Goal: Information Seeking & Learning: Find contact information

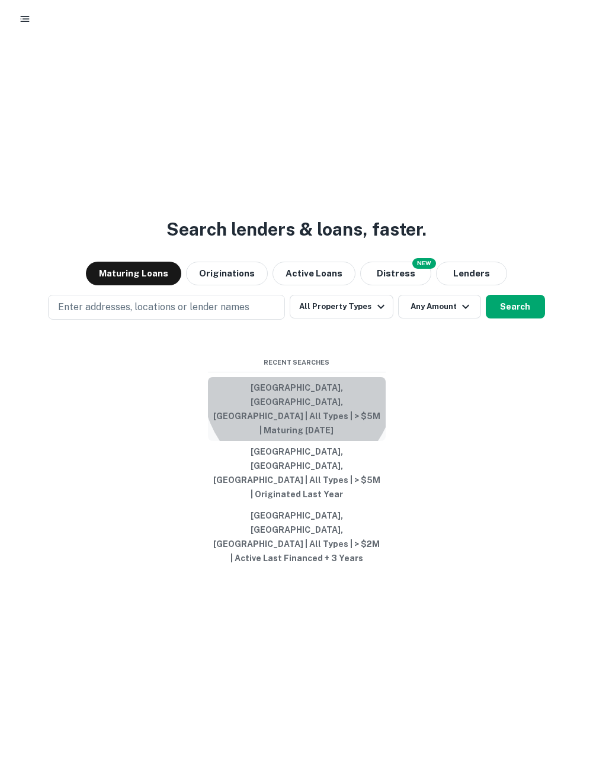
click at [298, 430] on button "San Jose, CA, USA | All Types | > $5M | Maturing In 1 Year" at bounding box center [297, 409] width 178 height 64
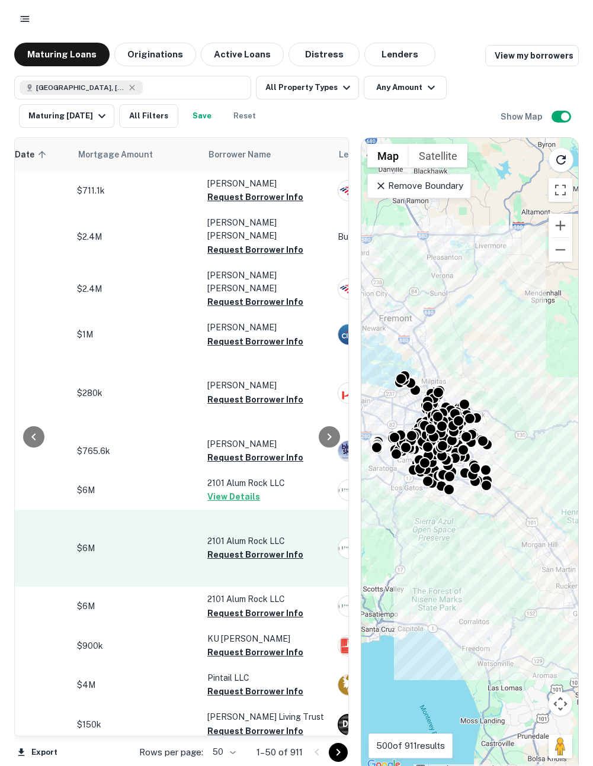
scroll to position [0, 285]
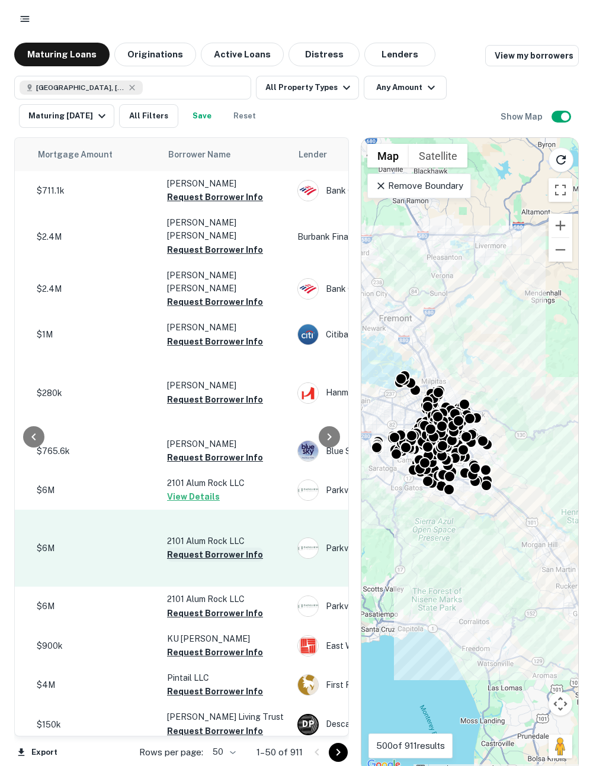
click at [231, 548] on button "Request Borrower Info" at bounding box center [215, 555] width 96 height 14
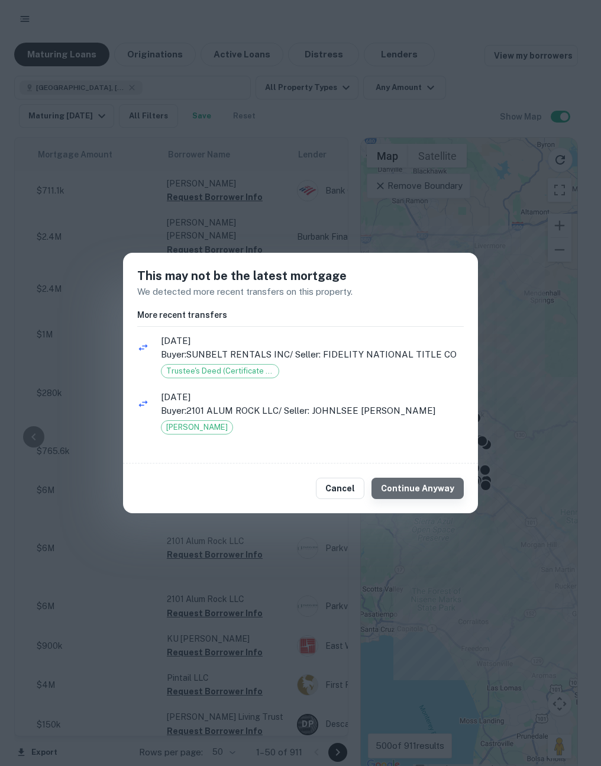
click at [435, 489] on button "Continue Anyway" at bounding box center [418, 488] width 92 height 21
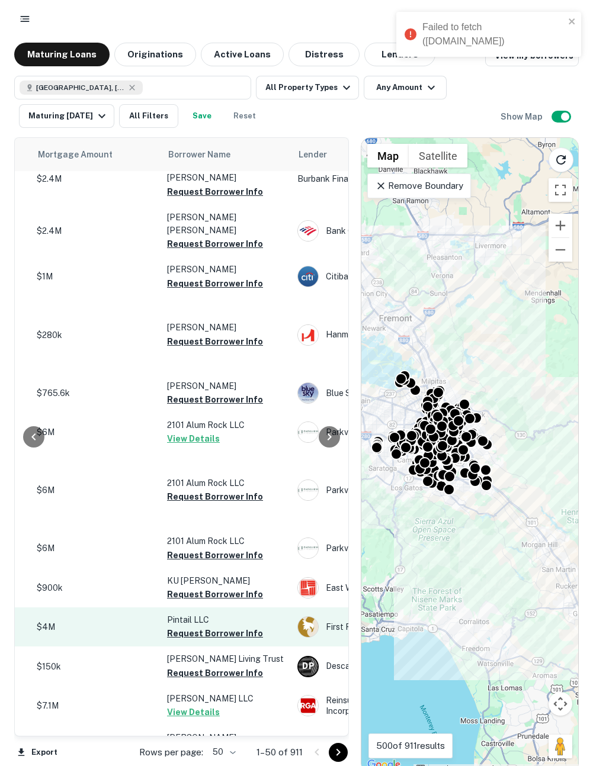
scroll to position [66, 285]
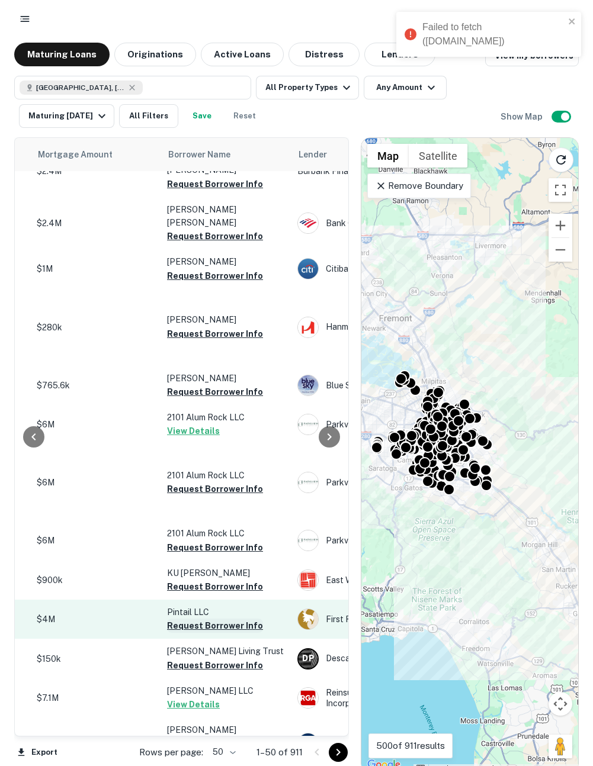
click at [217, 619] on button "Request Borrower Info" at bounding box center [215, 626] width 96 height 14
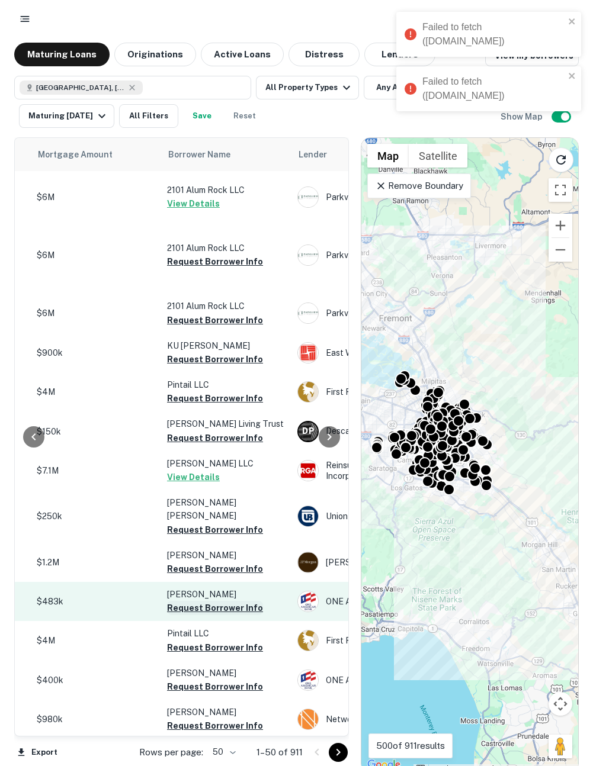
scroll to position [354, 285]
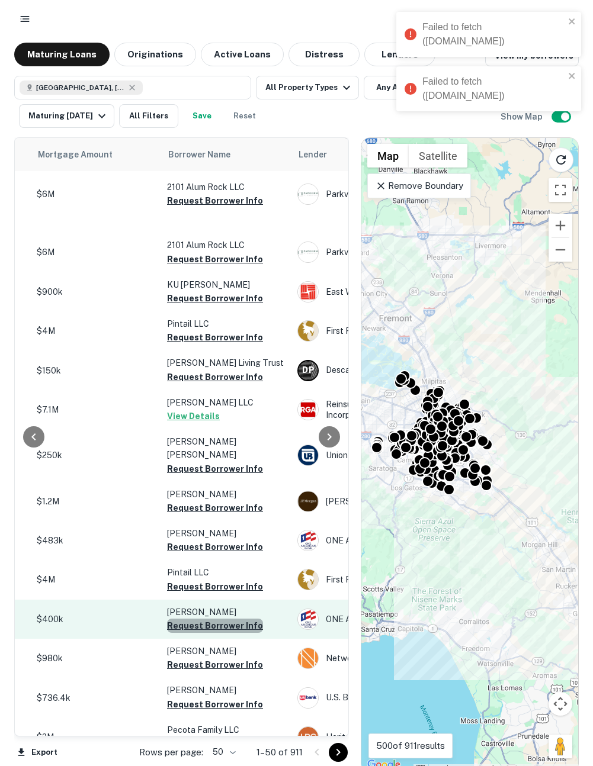
click at [216, 619] on button "Request Borrower Info" at bounding box center [215, 626] width 96 height 14
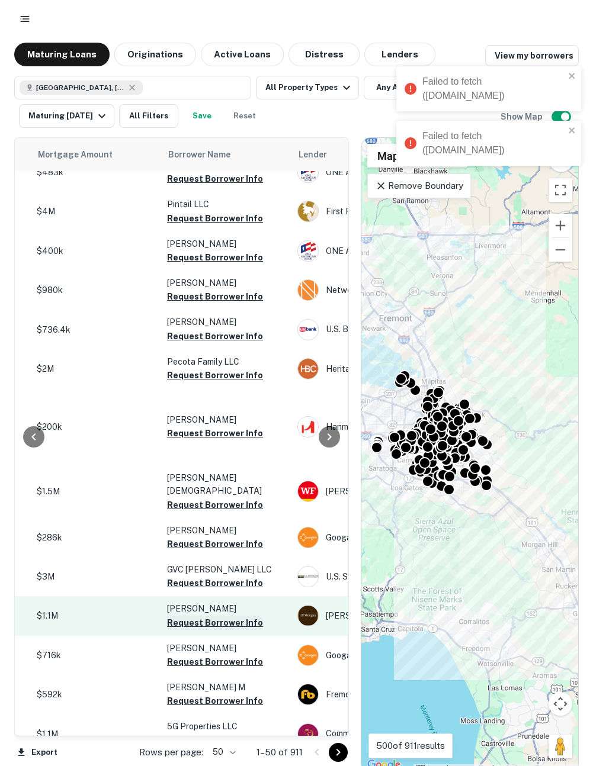
scroll to position [764, 285]
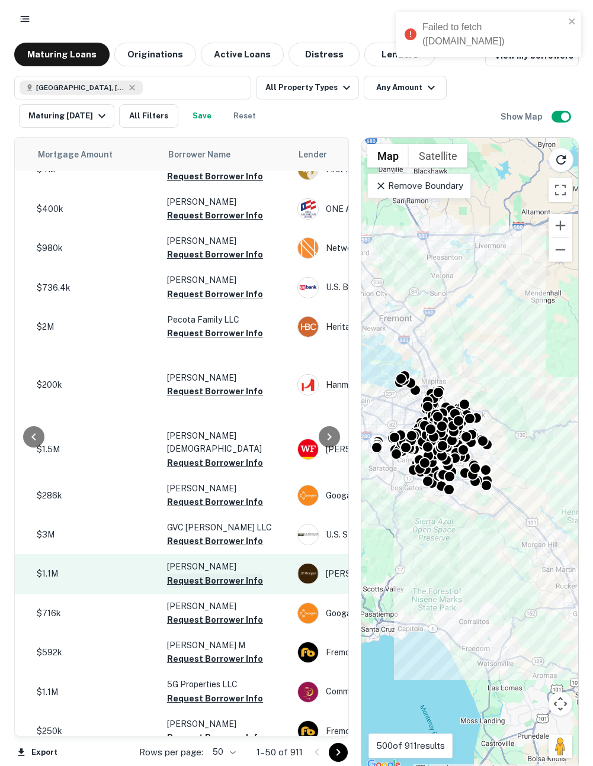
click at [214, 574] on button "Request Borrower Info" at bounding box center [215, 581] width 96 height 14
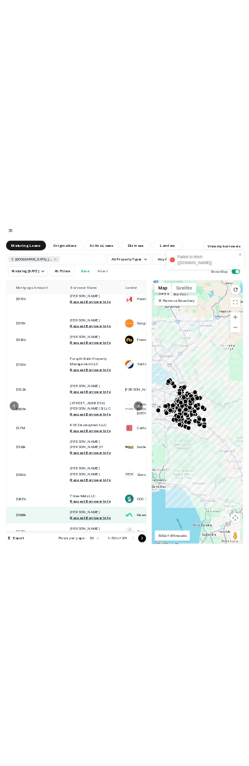
scroll to position [7, 0]
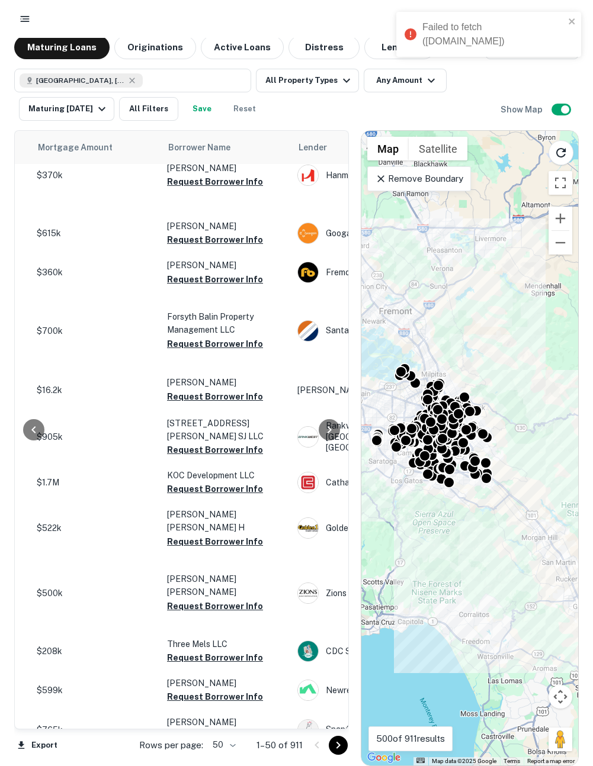
click at [482, 25] on div "Failed to fetch (api.capitalize.io)" at bounding box center [493, 34] width 142 height 28
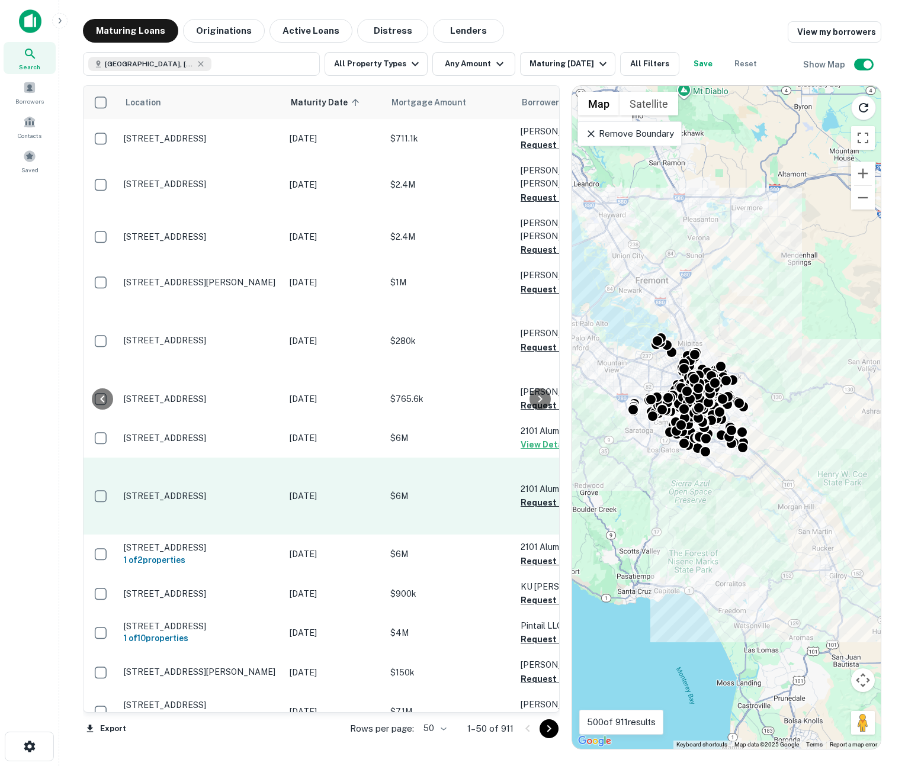
scroll to position [0, 181]
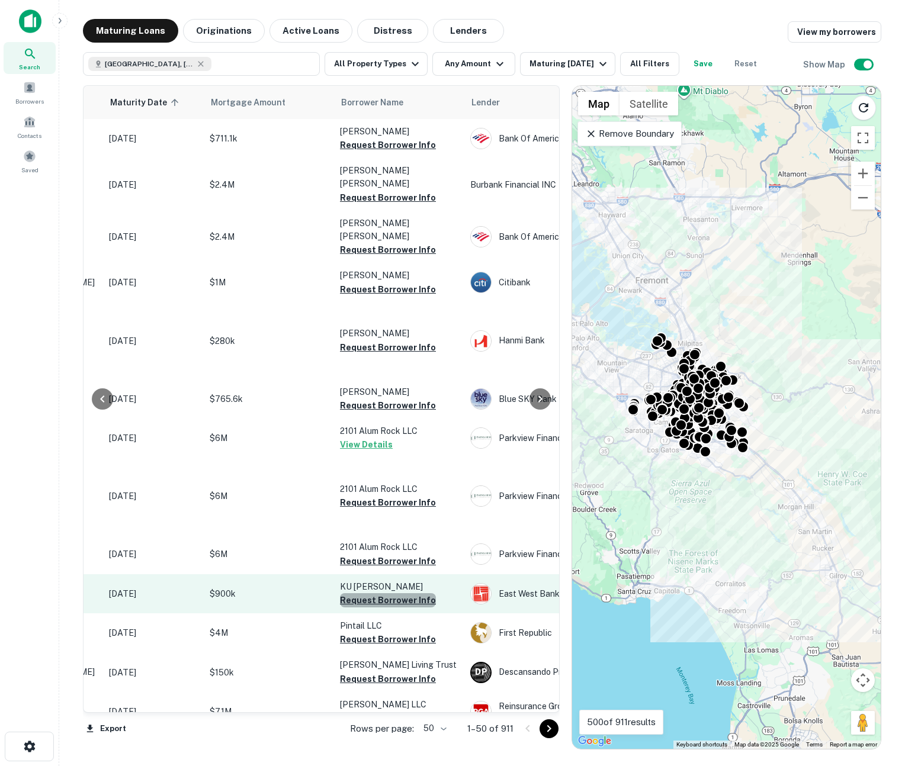
click at [397, 593] on button "Request Borrower Info" at bounding box center [388, 600] width 96 height 14
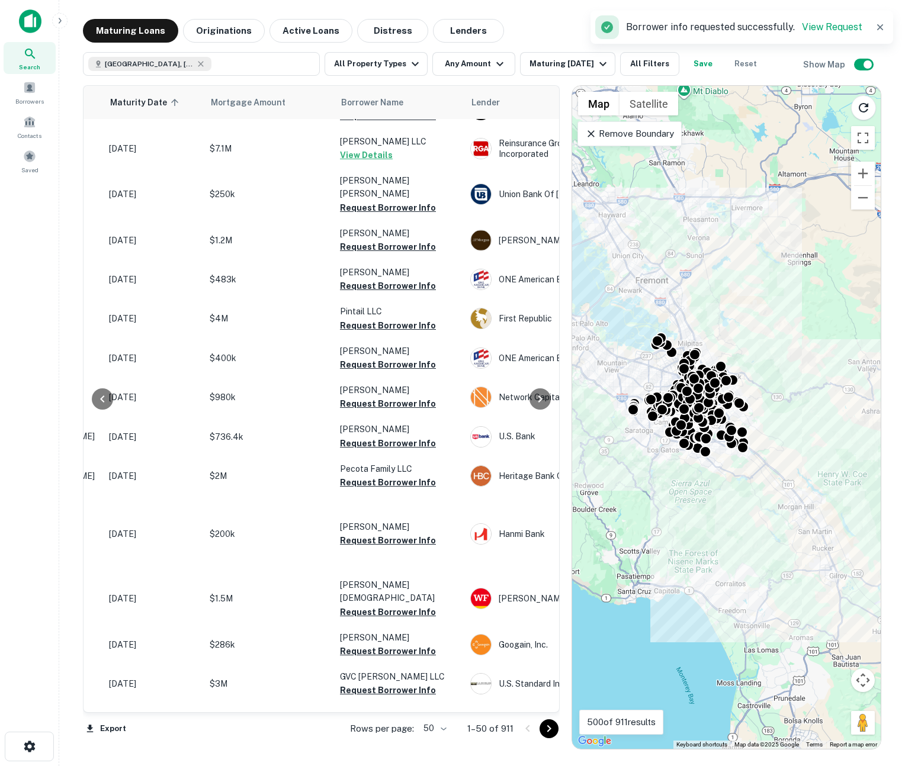
scroll to position [1004, 181]
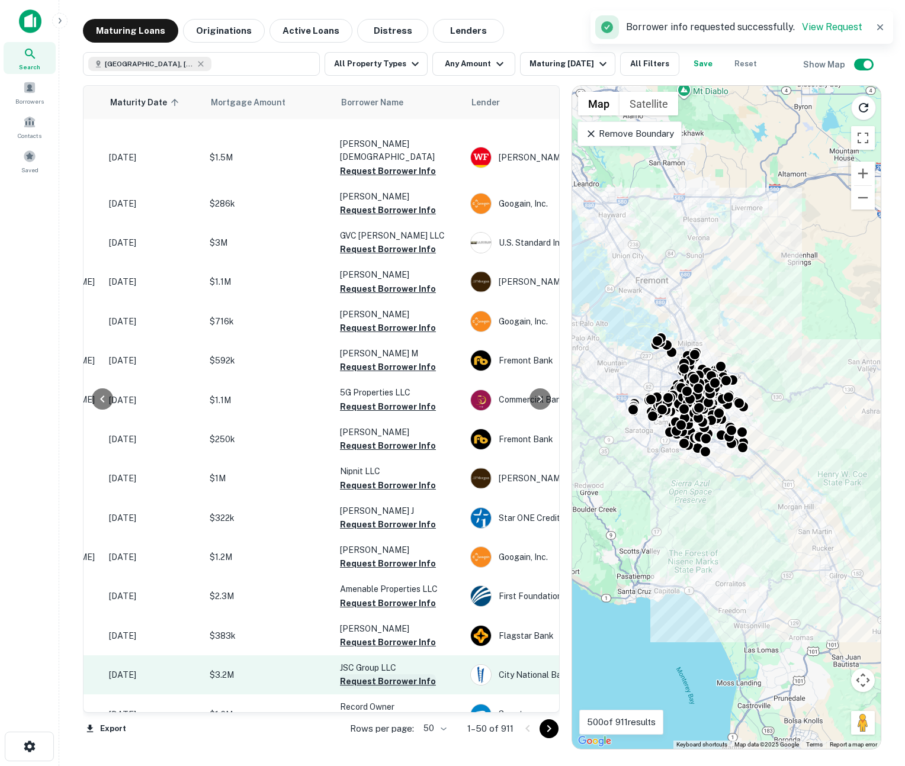
click at [396, 674] on button "Request Borrower Info" at bounding box center [388, 681] width 96 height 14
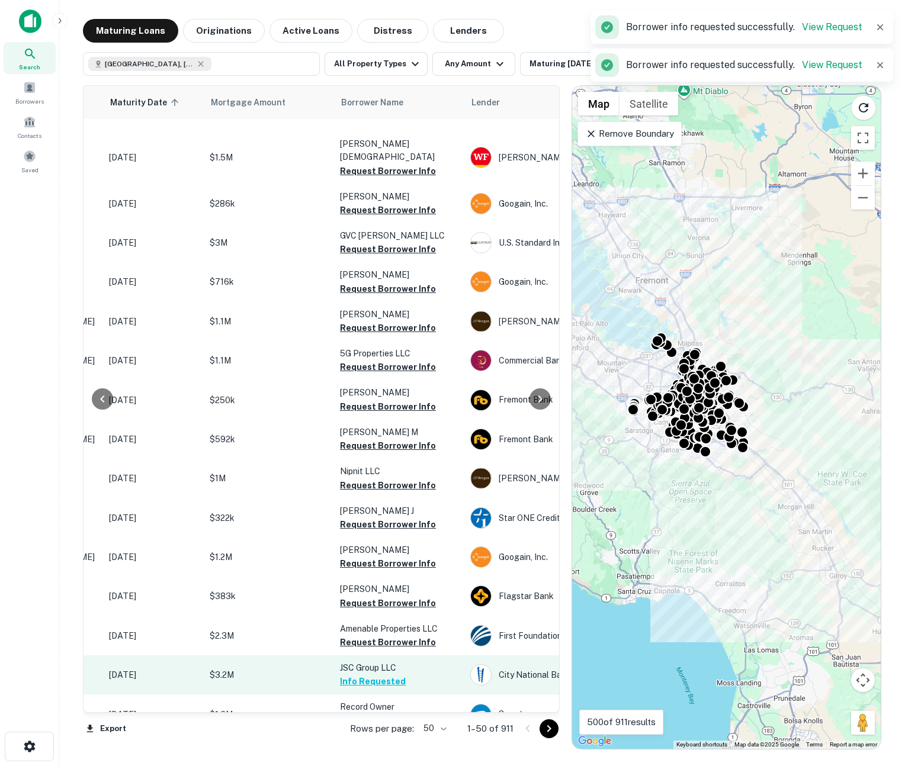
scroll to position [1618, 181]
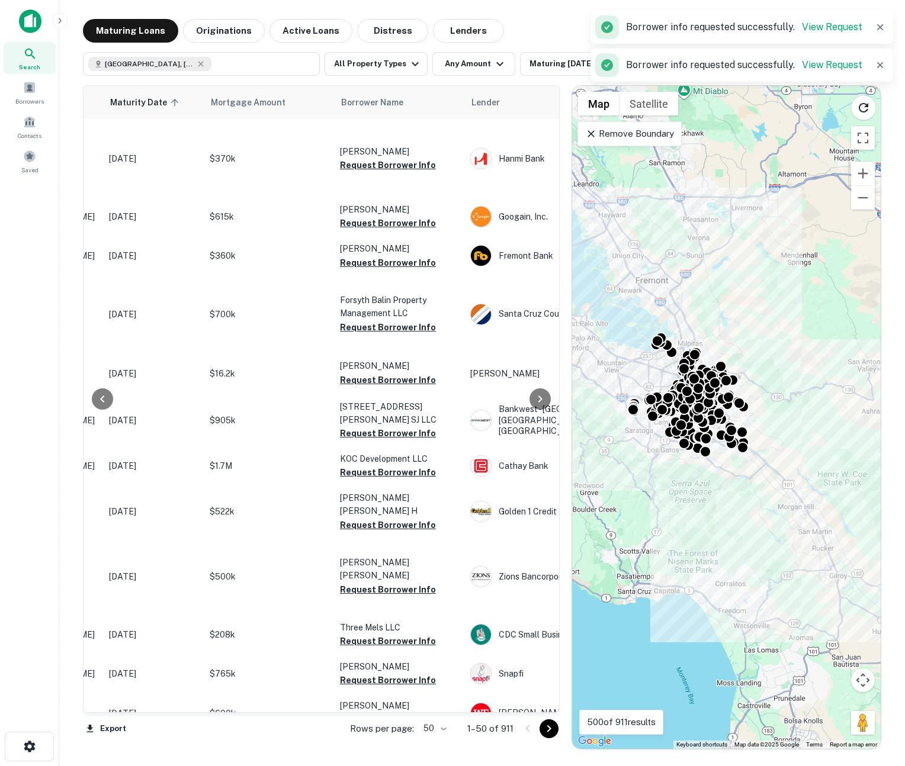
click at [385, 752] on button "Request Borrower Info" at bounding box center [388, 759] width 96 height 14
click at [552, 731] on icon "Go to next page" at bounding box center [549, 729] width 14 height 14
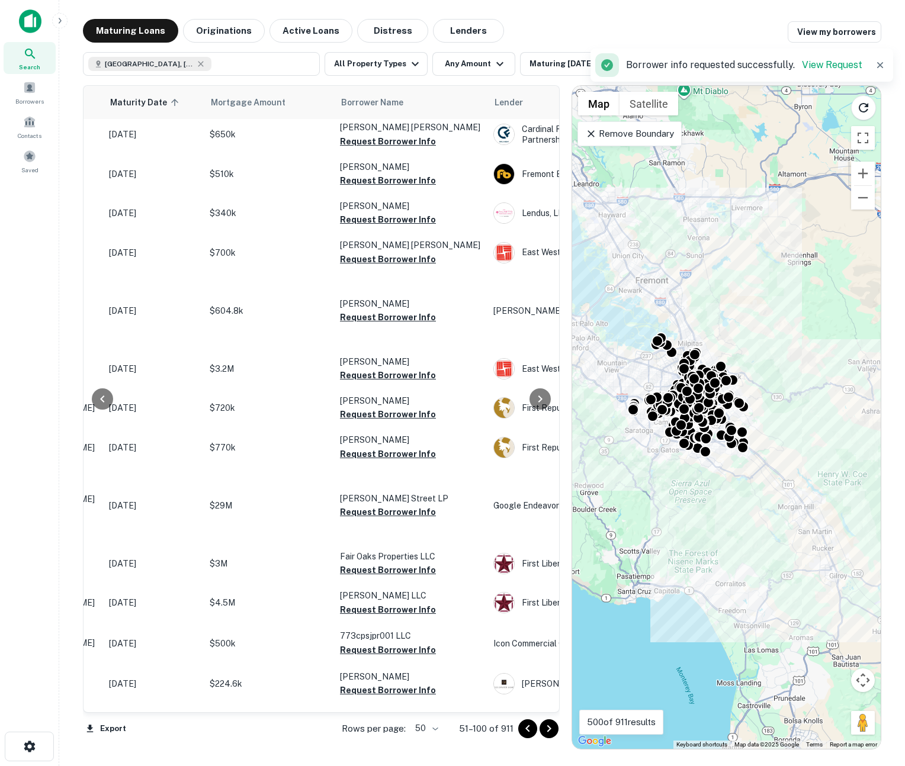
scroll to position [0, 181]
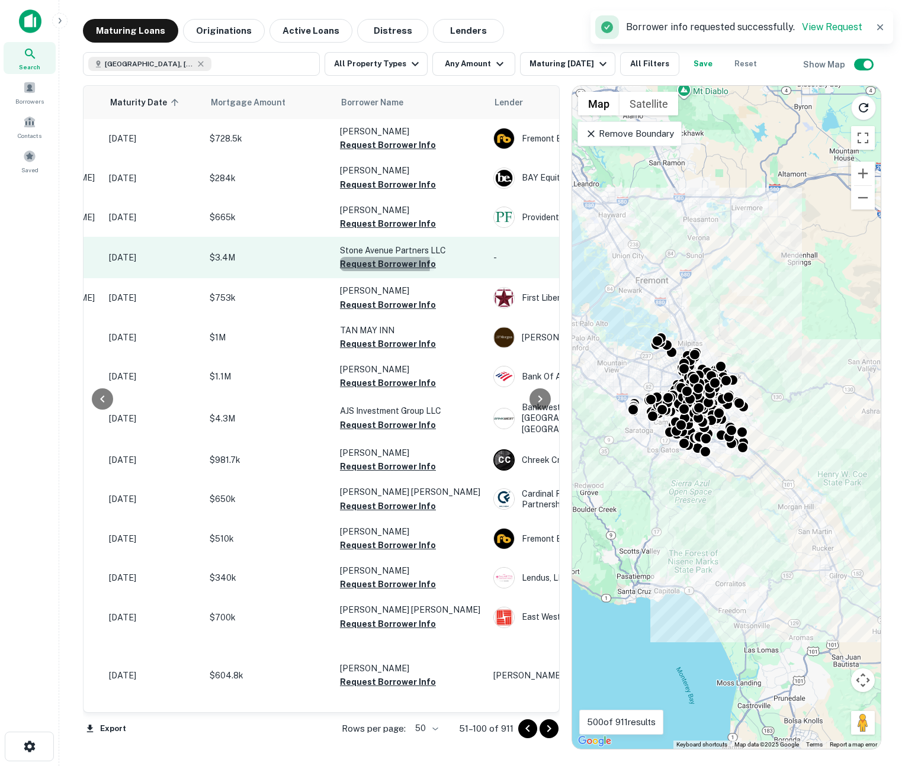
click at [371, 265] on button "Request Borrower Info" at bounding box center [388, 264] width 96 height 14
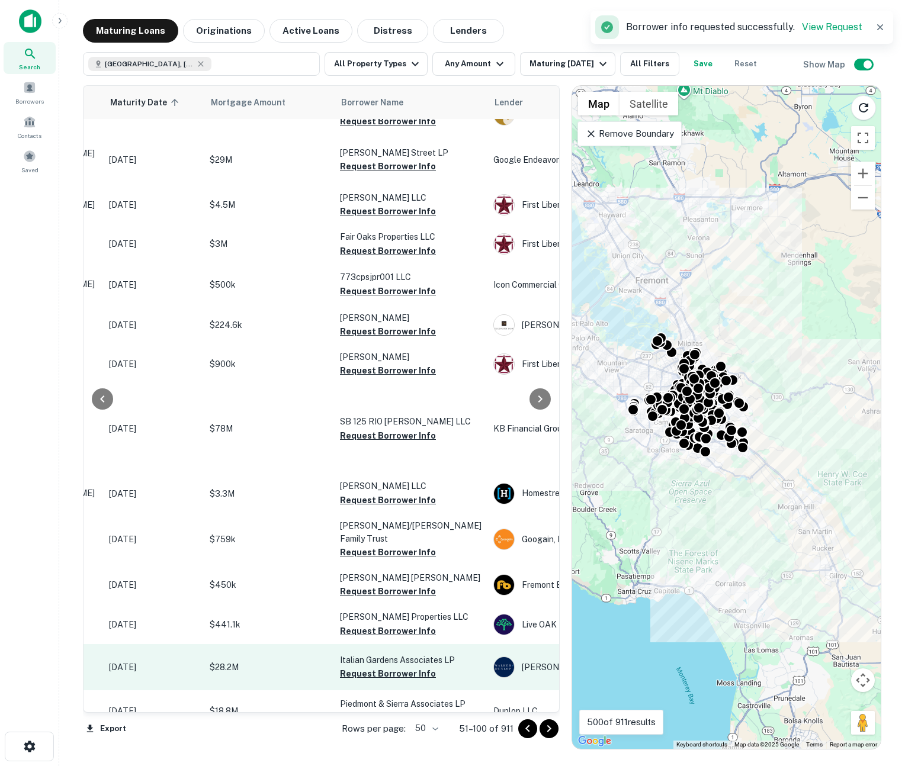
scroll to position [880, 181]
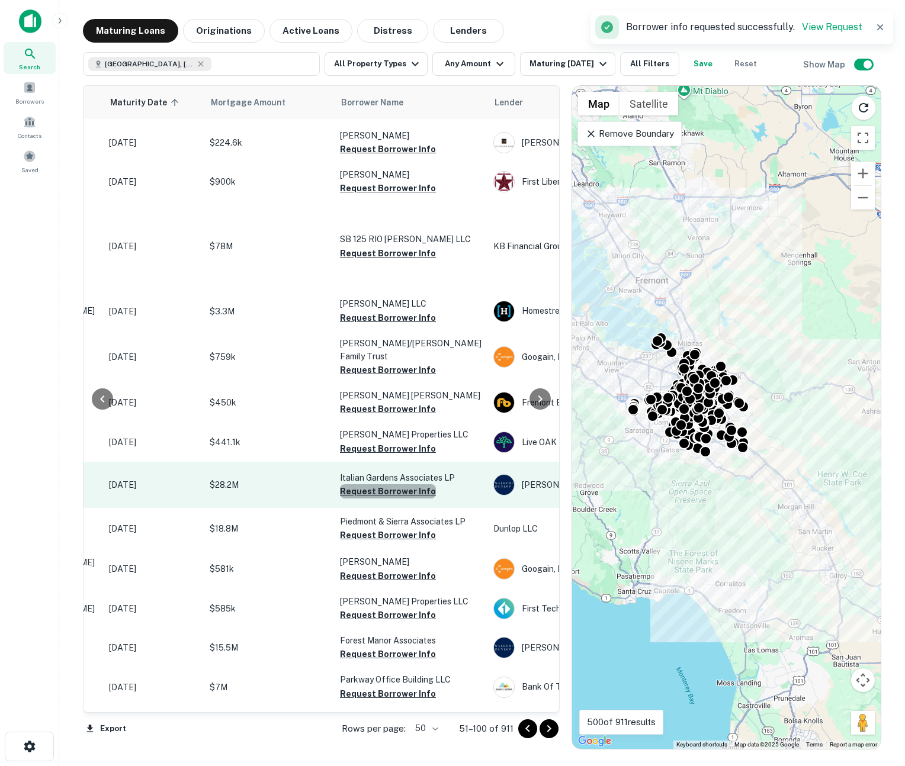
click at [391, 484] on button "Request Borrower Info" at bounding box center [388, 491] width 96 height 14
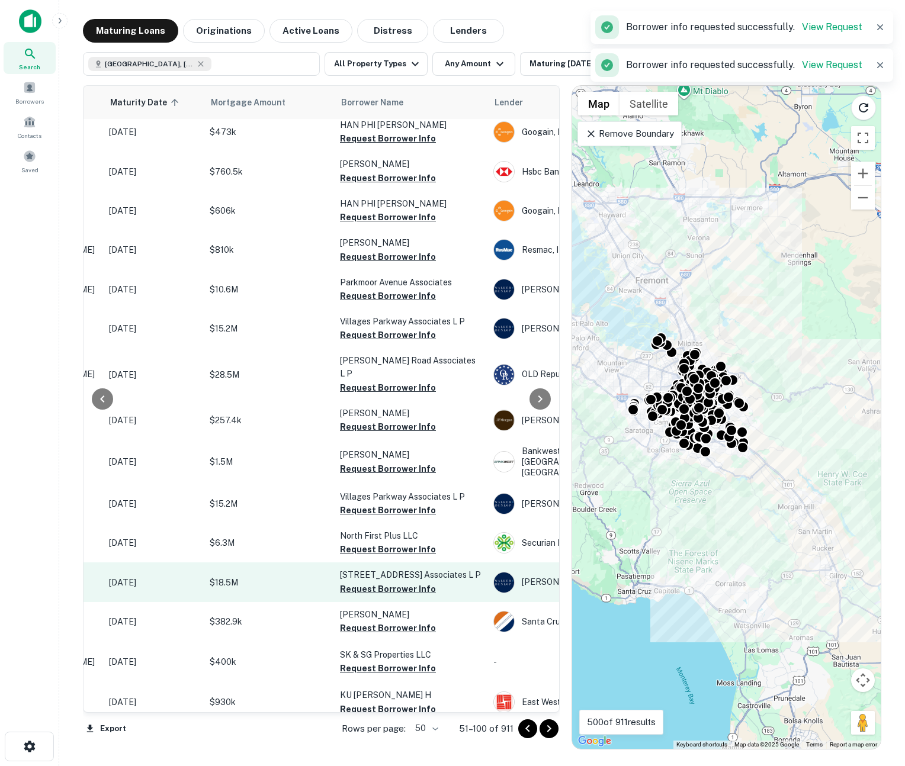
scroll to position [1565, 181]
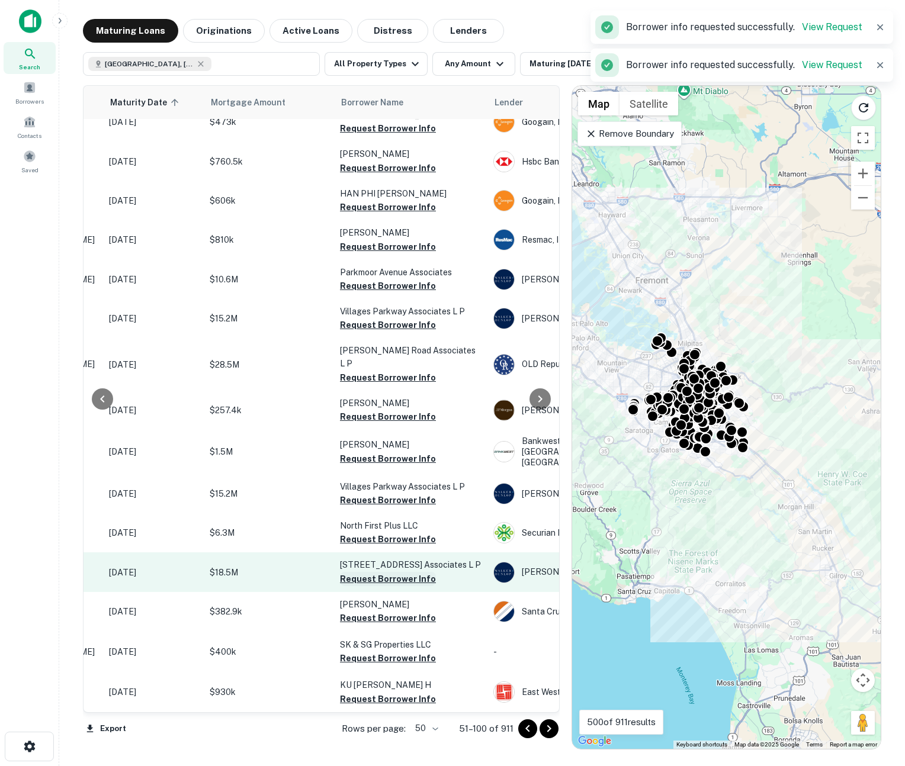
click at [394, 572] on button "Request Borrower Info" at bounding box center [388, 579] width 96 height 14
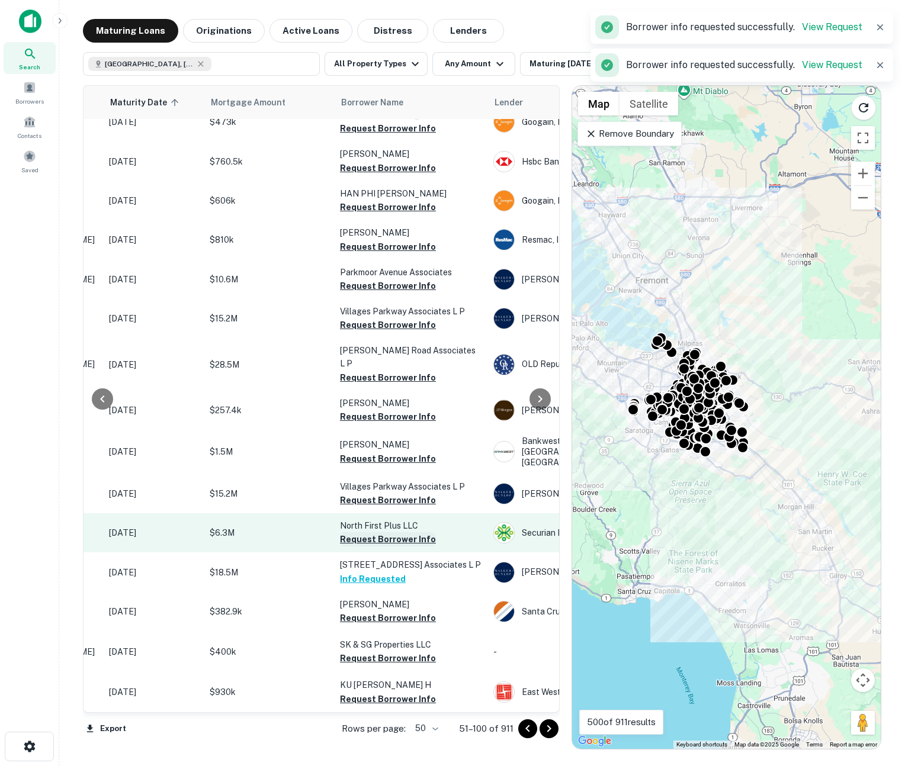
click at [398, 532] on button "Request Borrower Info" at bounding box center [388, 539] width 96 height 14
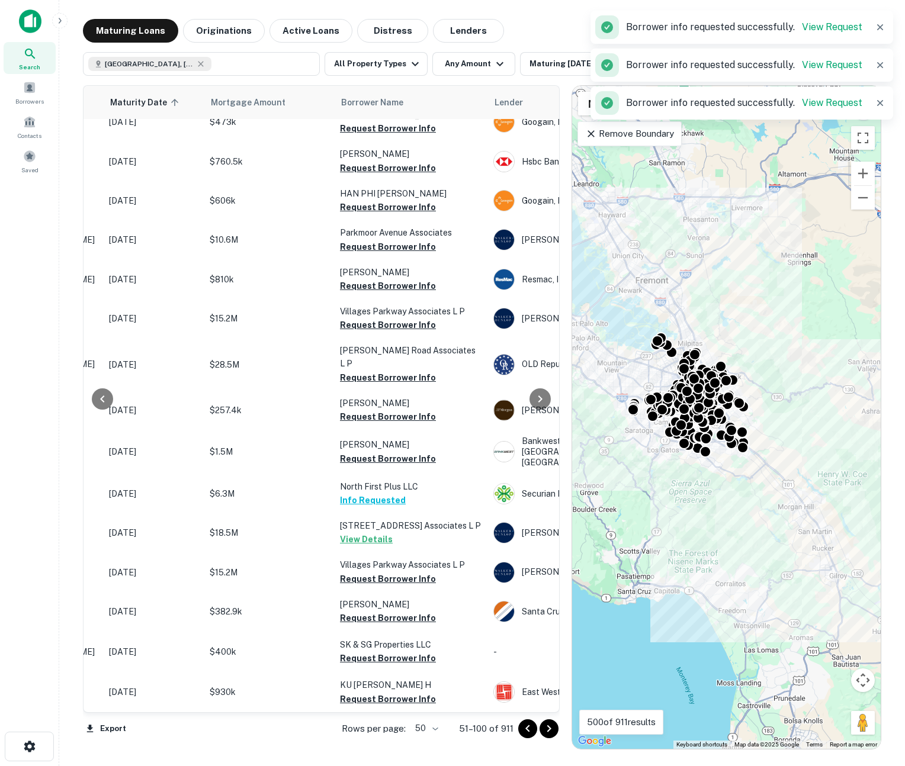
click at [552, 732] on icon "Go to next page" at bounding box center [549, 729] width 14 height 14
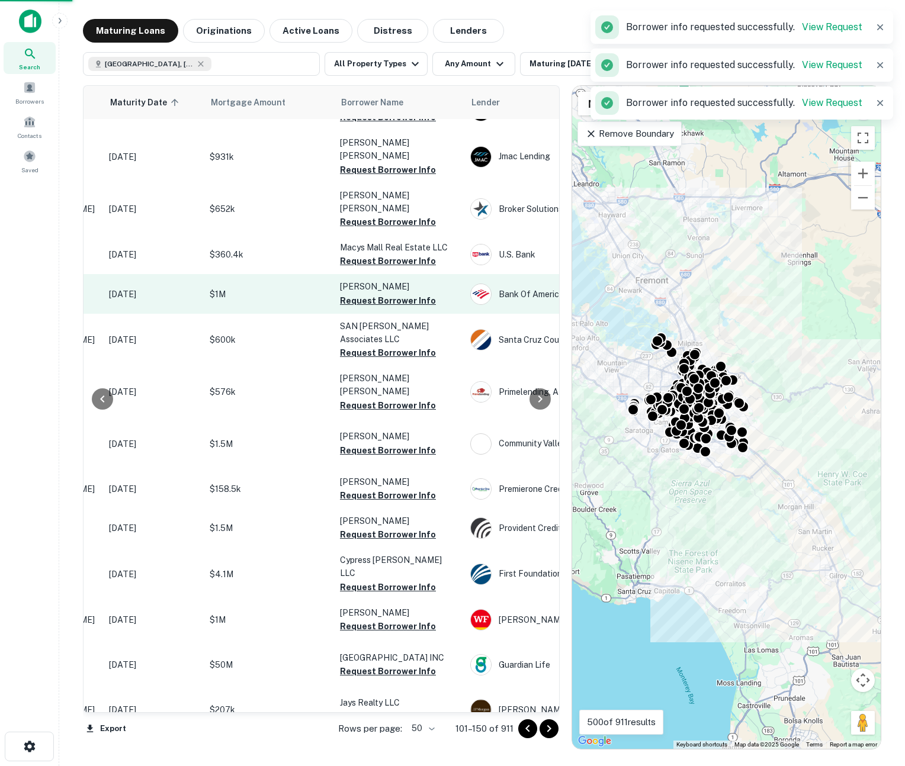
scroll to position [1502, 181]
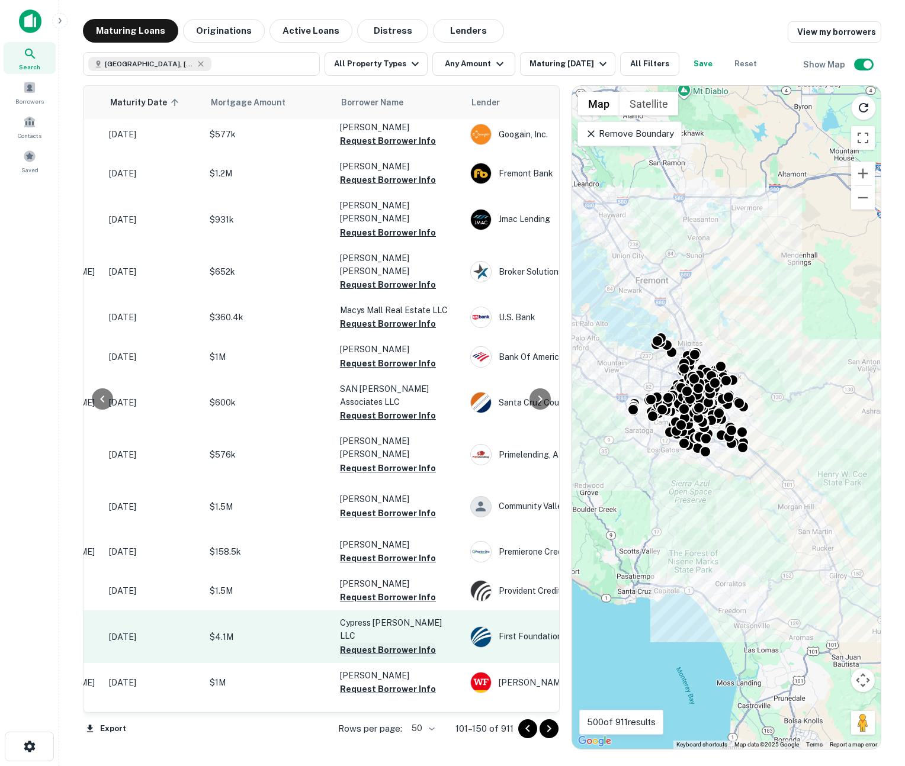
click at [371, 643] on button "Request Borrower Info" at bounding box center [388, 650] width 96 height 14
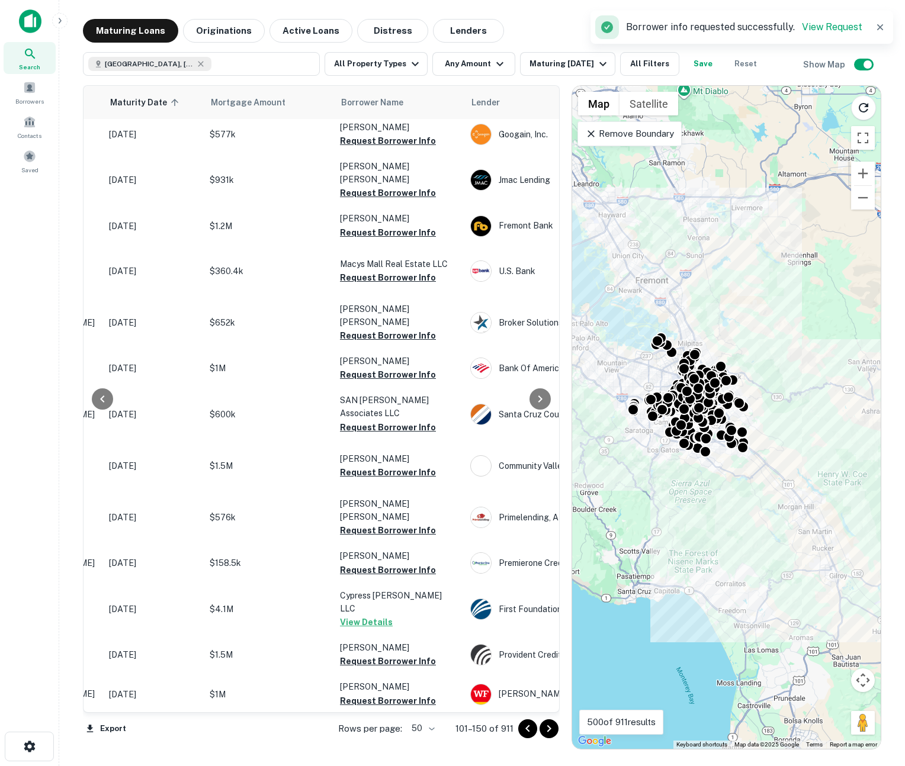
scroll to position [1520, 181]
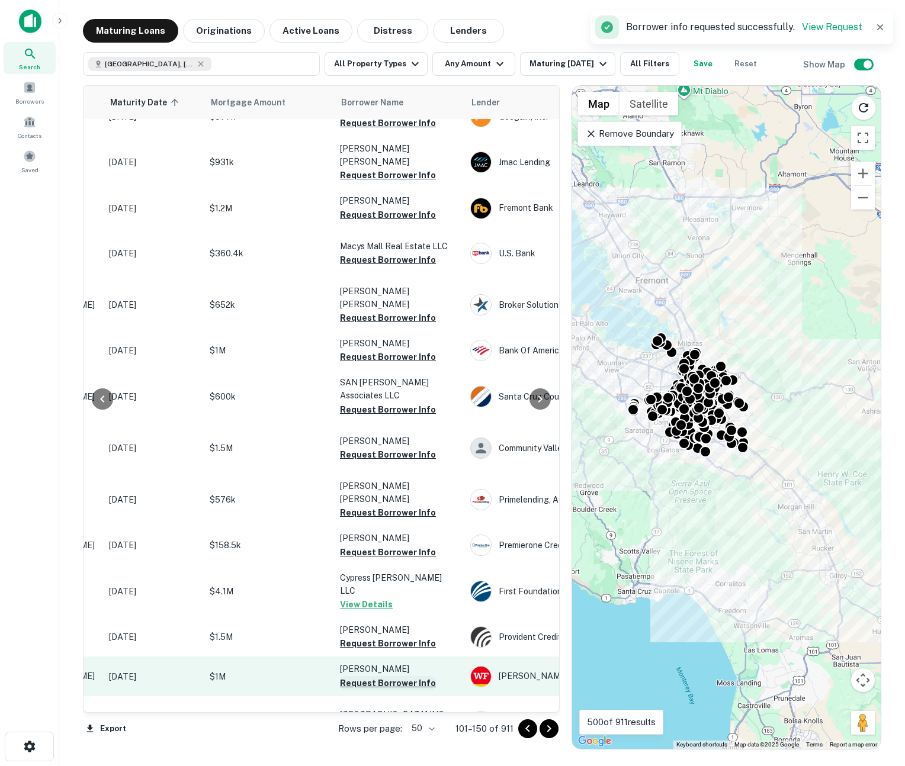
click at [399, 676] on button "Request Borrower Info" at bounding box center [388, 683] width 96 height 14
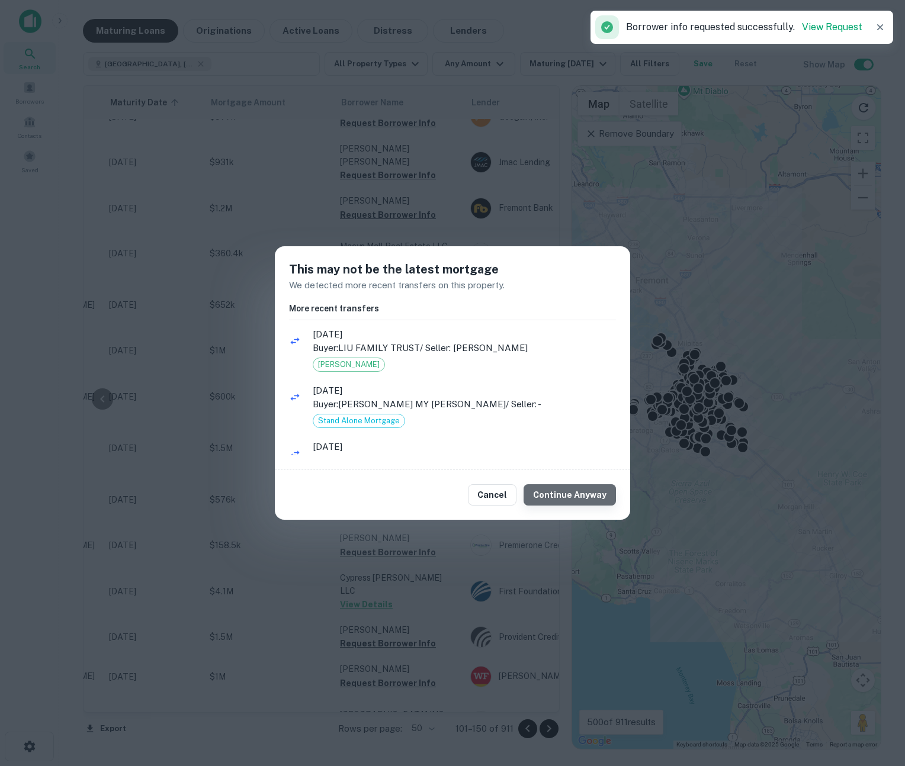
click at [581, 497] on button "Continue Anyway" at bounding box center [569, 494] width 92 height 21
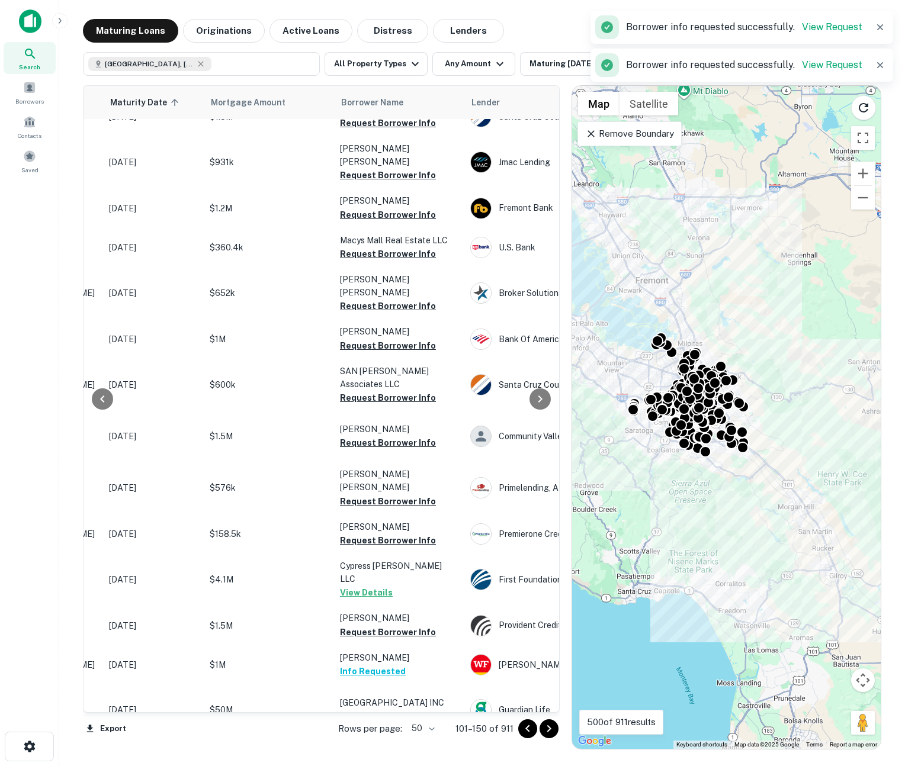
scroll to position [1502, 181]
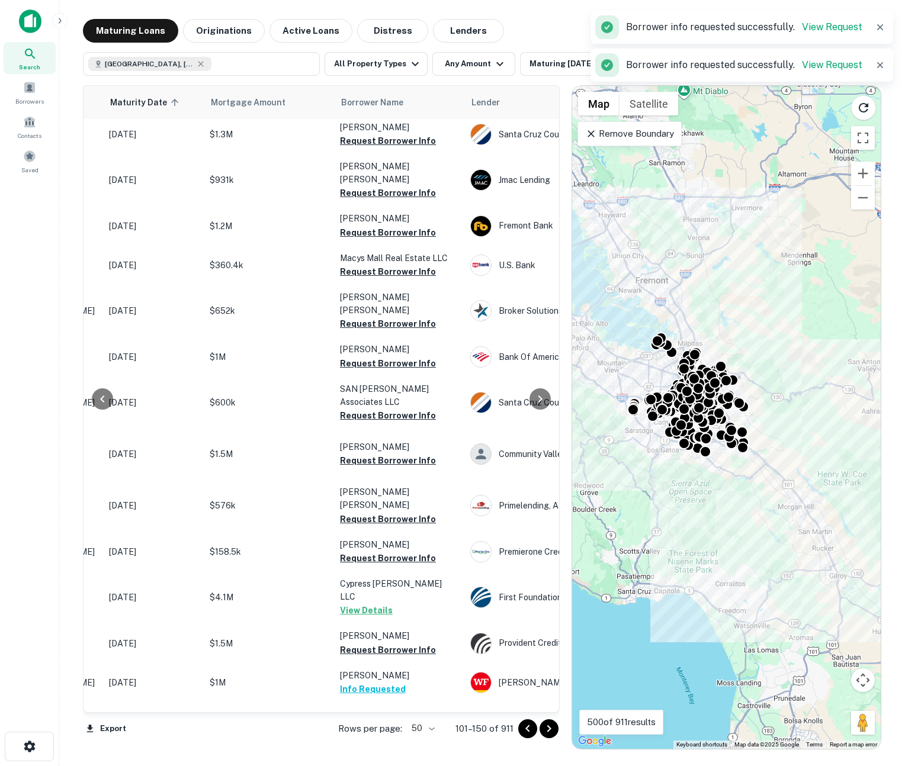
click at [549, 726] on icon "Go to next page" at bounding box center [548, 728] width 4 height 7
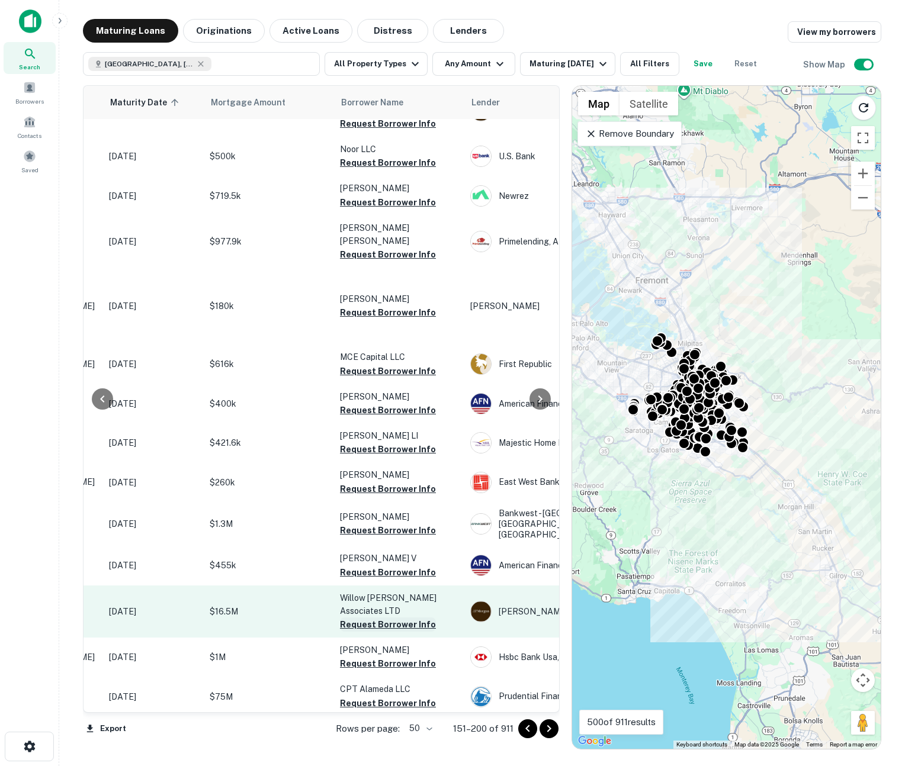
click at [396, 617] on button "Request Borrower Info" at bounding box center [388, 624] width 96 height 14
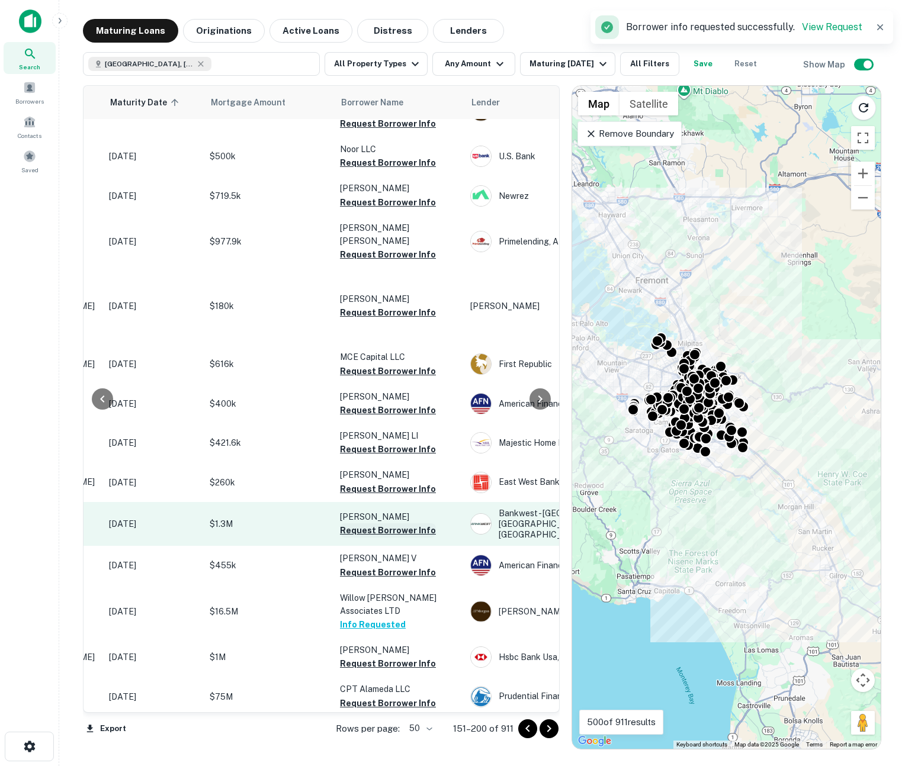
click at [388, 523] on button "Request Borrower Info" at bounding box center [388, 530] width 96 height 14
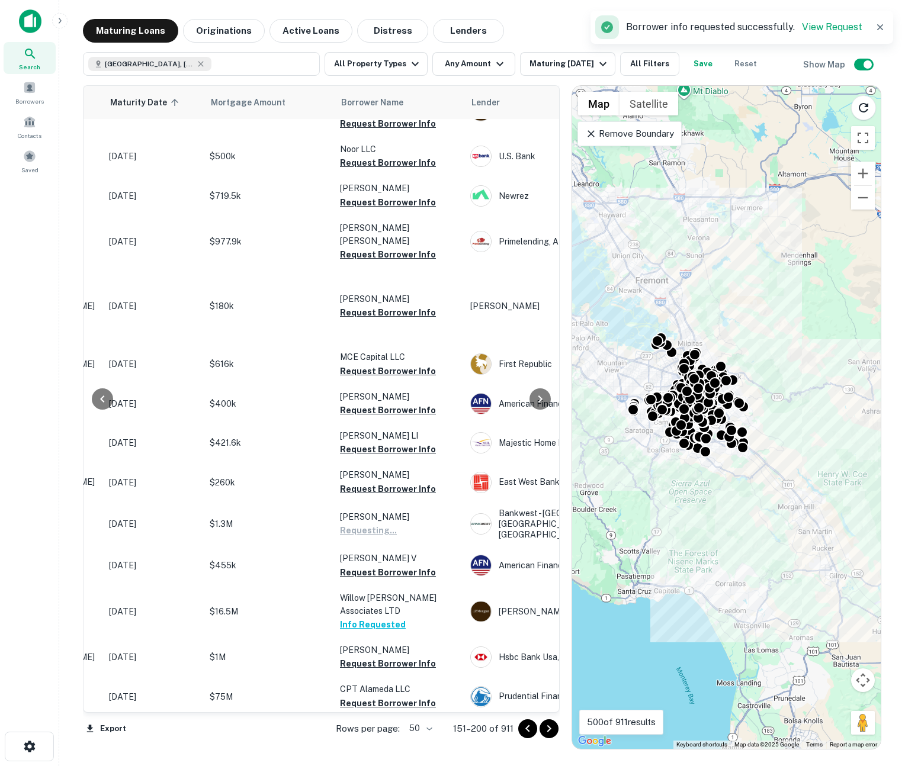
scroll to position [1778, 181]
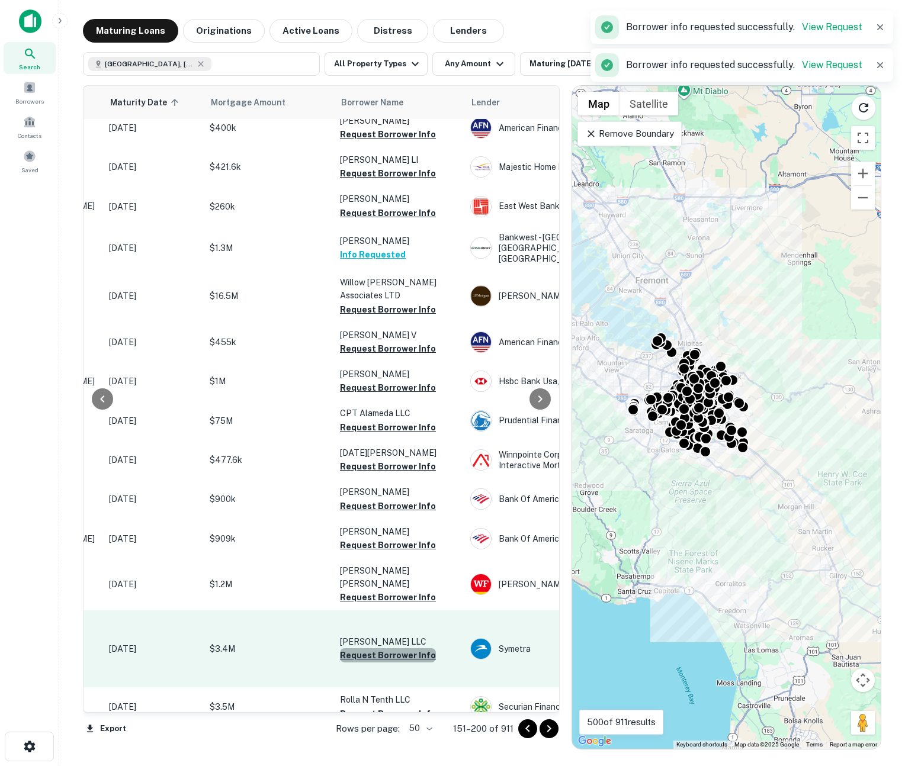
click at [392, 648] on button "Request Borrower Info" at bounding box center [388, 655] width 96 height 14
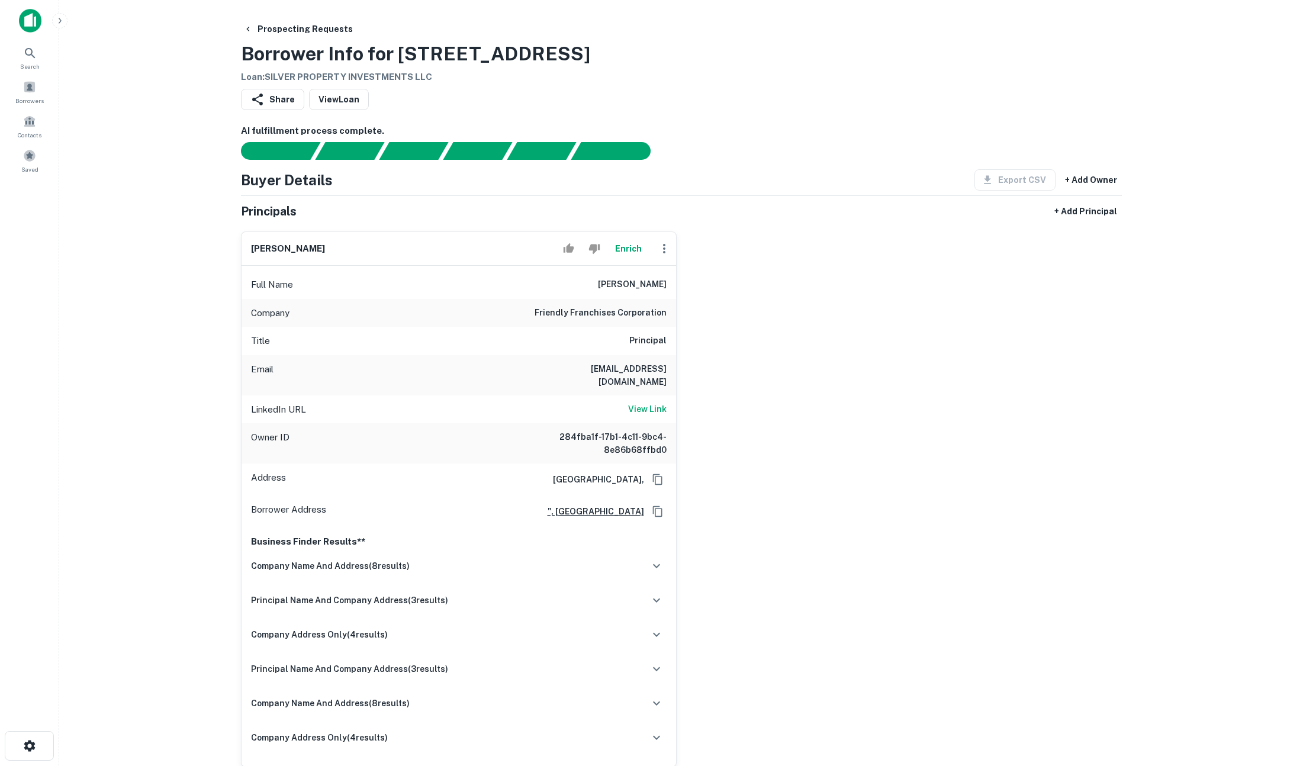
scroll to position [8, 0]
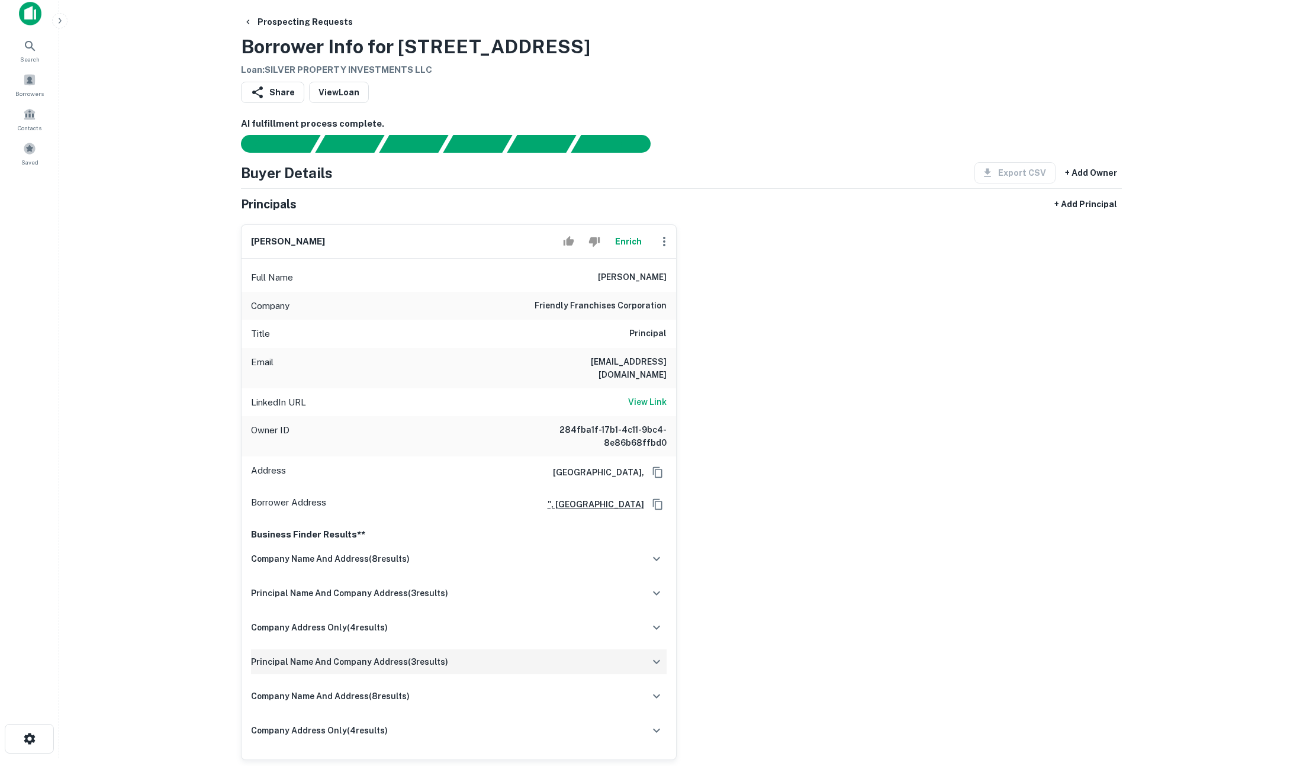
click at [586, 649] on div "principal name and company address ( 3 results)" at bounding box center [459, 661] width 416 height 25
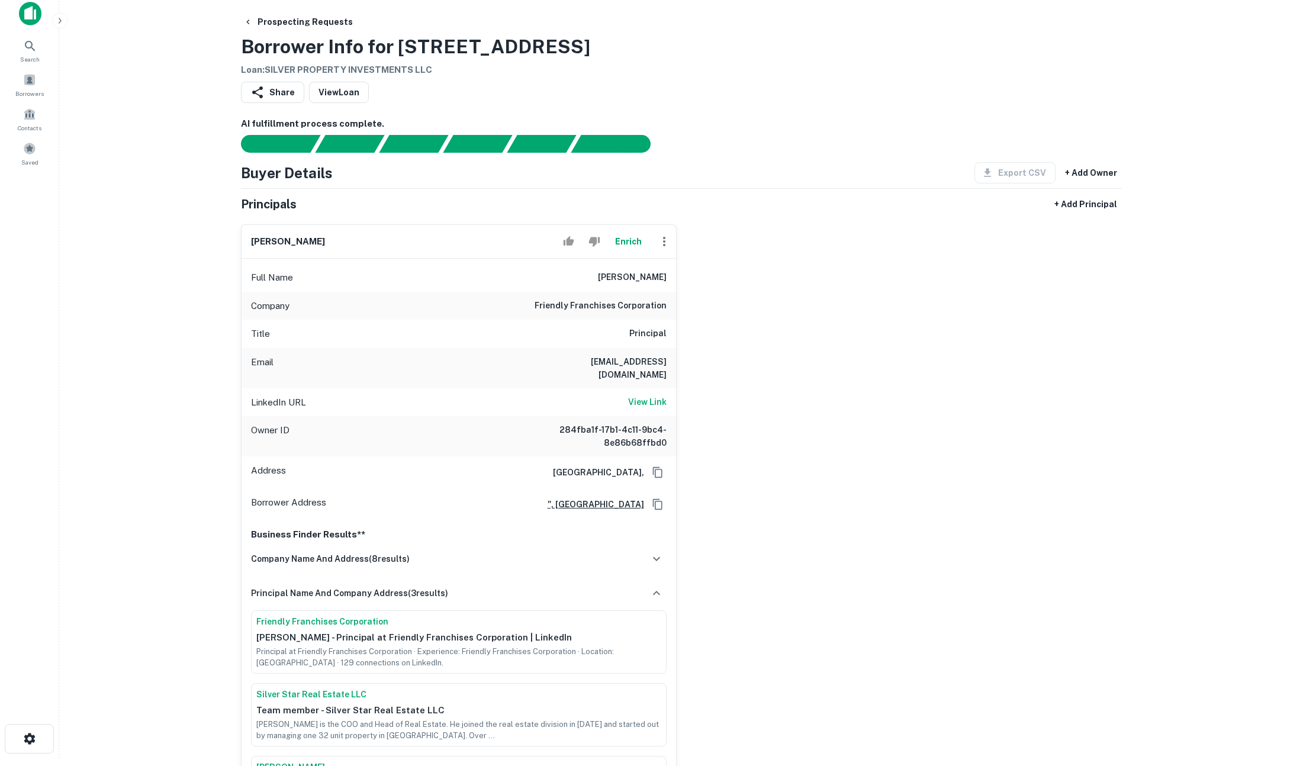
scroll to position [155, 0]
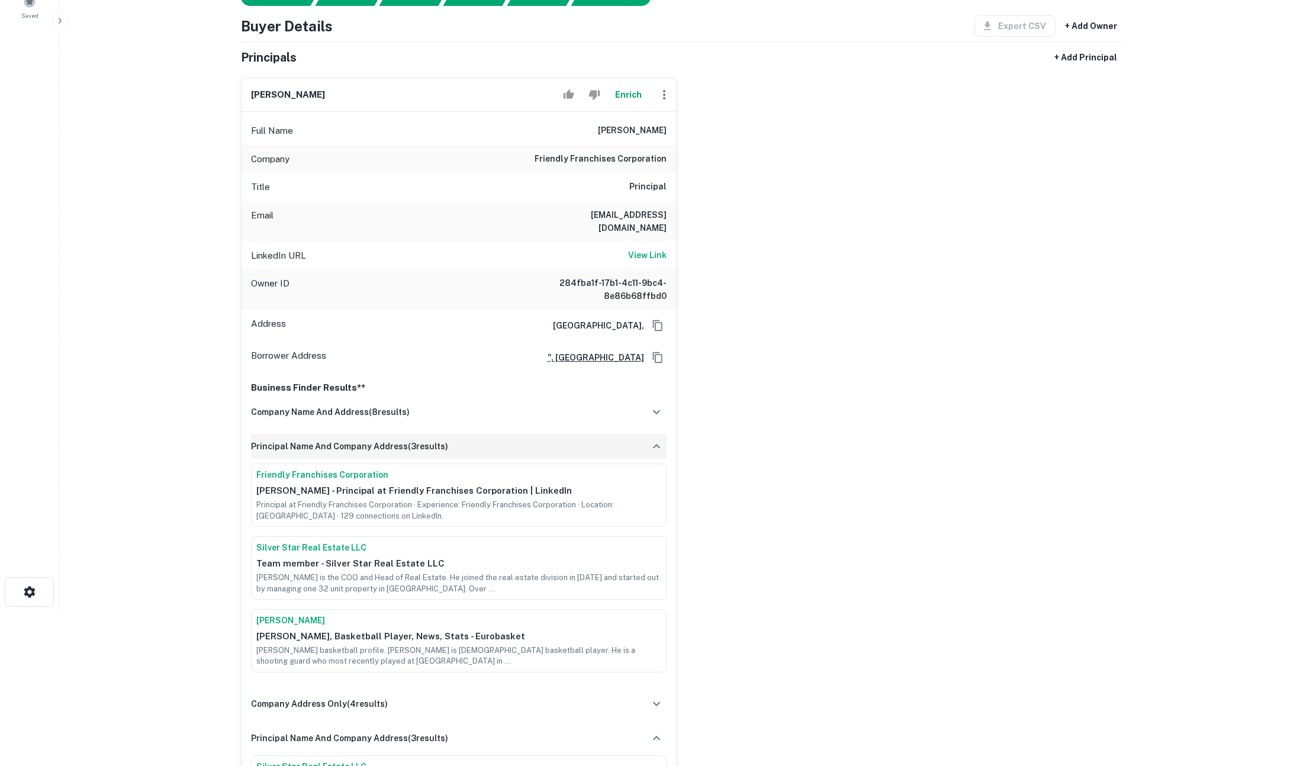
click at [659, 439] on icon "button" at bounding box center [656, 446] width 14 height 14
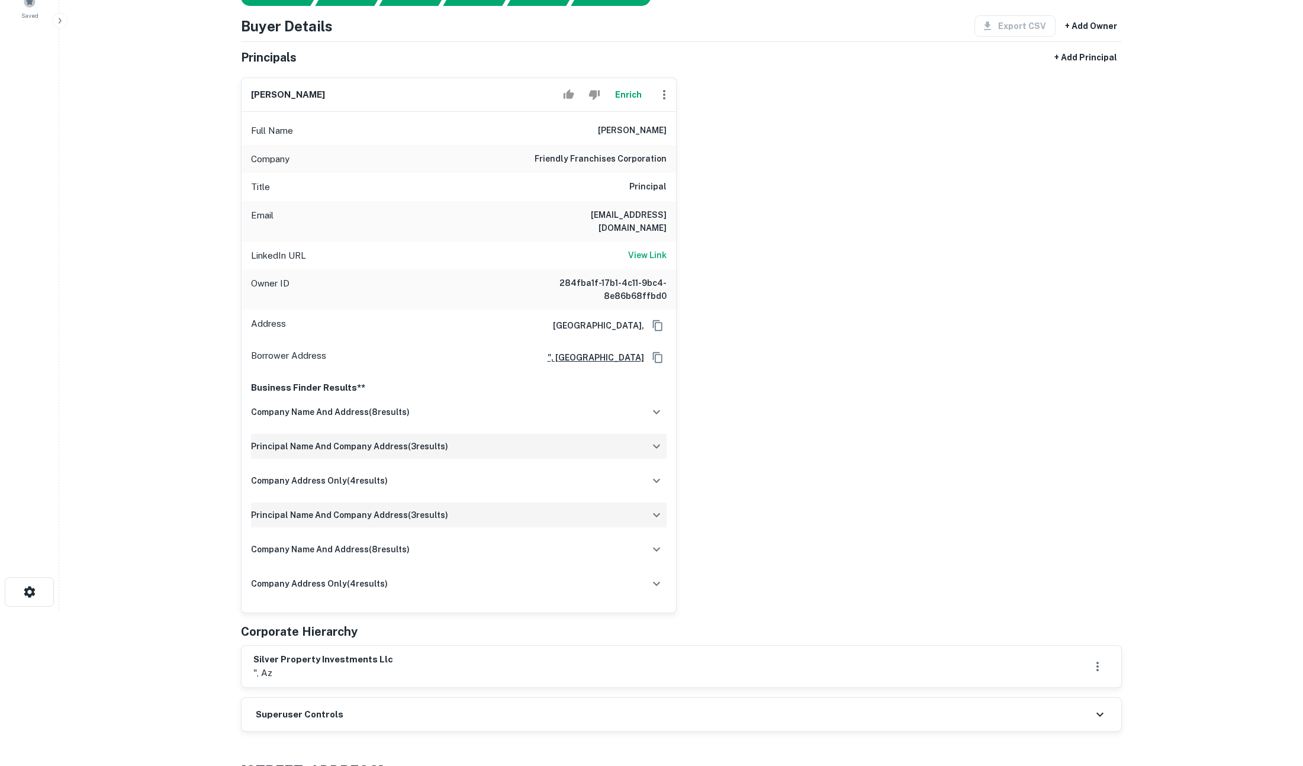
click at [646, 509] on div "principal name and company address ( 3 results)" at bounding box center [459, 515] width 416 height 25
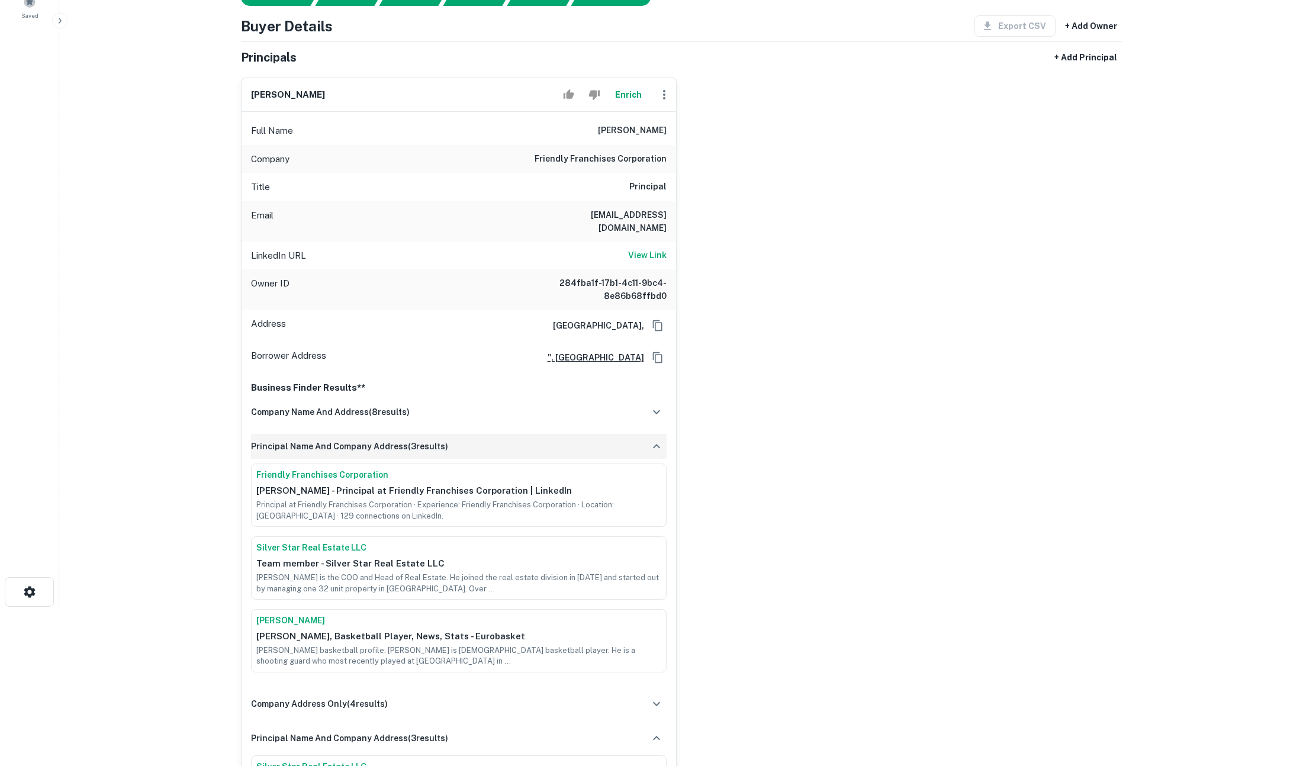
click at [655, 439] on icon "button" at bounding box center [656, 446] width 14 height 14
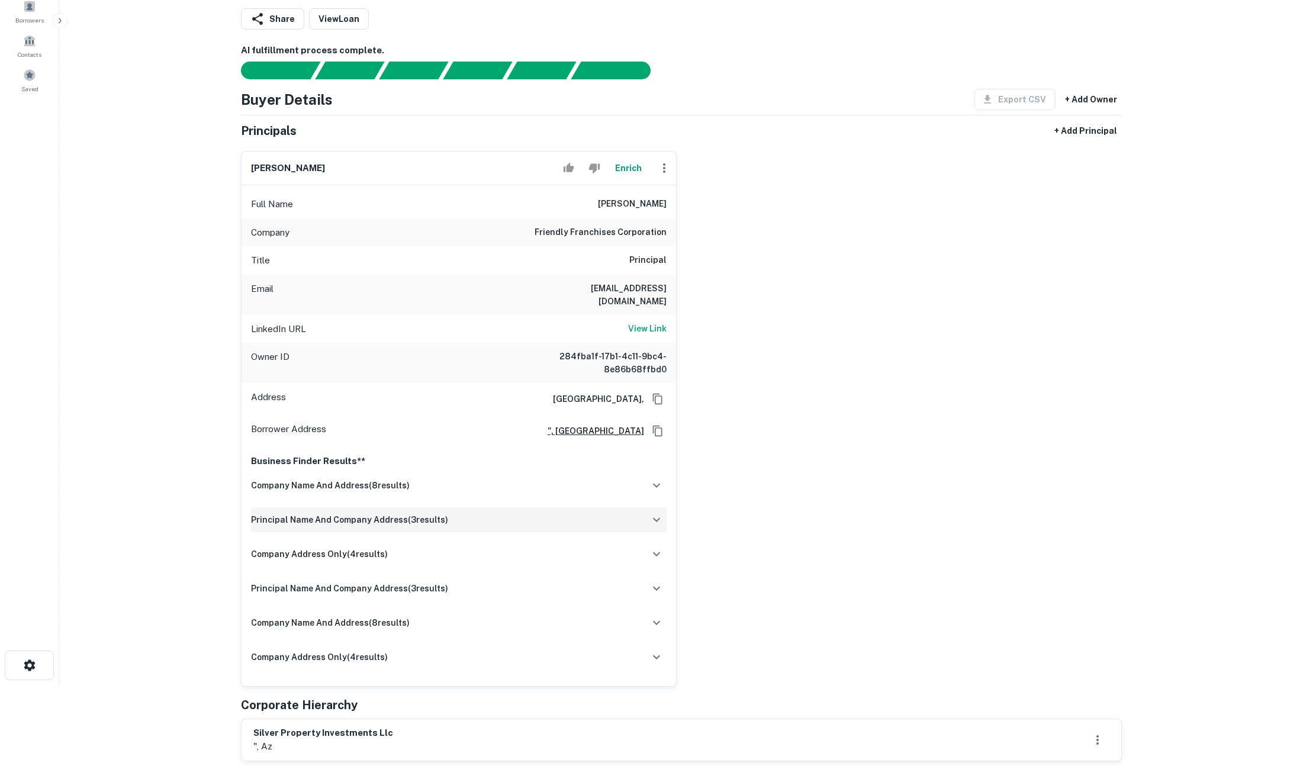
scroll to position [0, 0]
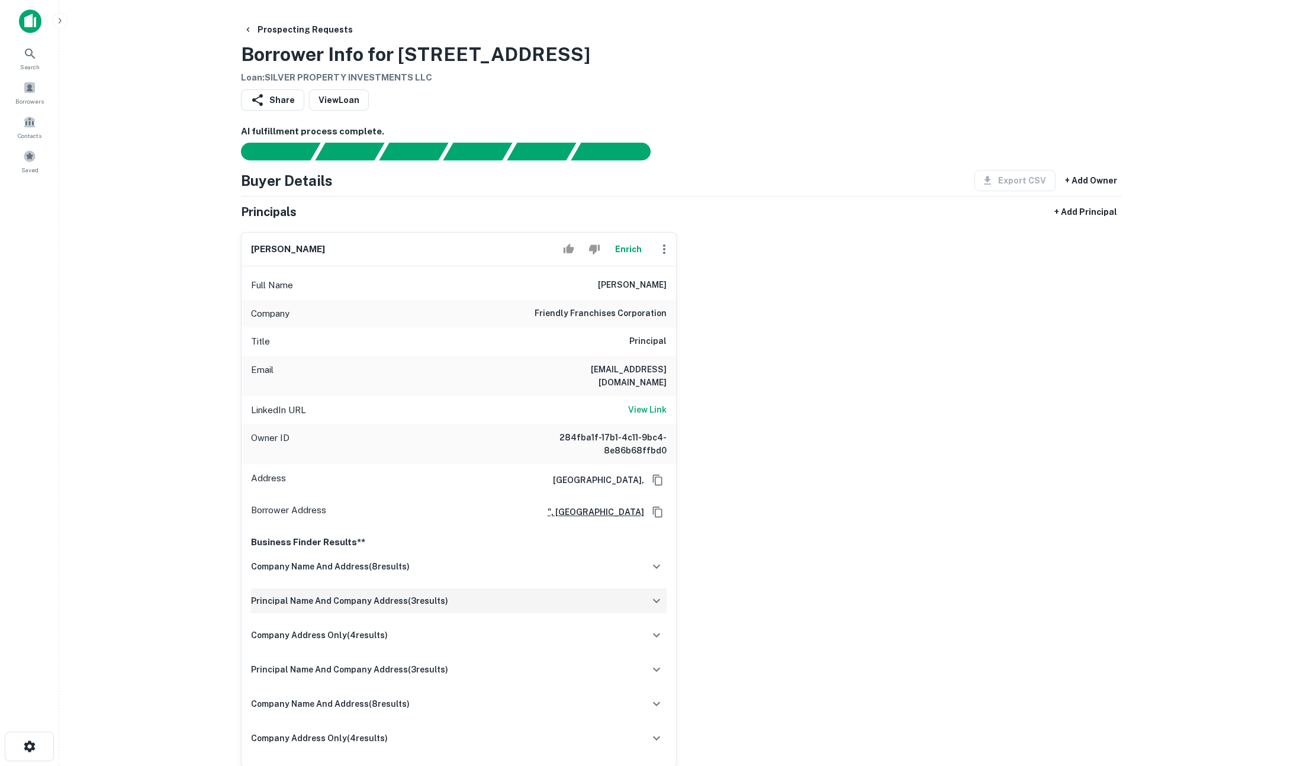
click at [184, 184] on main "Prospecting Requests Borrower Info for 2620 N 40TH ST Loan : SILVER PROPERTY IN…" at bounding box center [681, 383] width 1244 height 766
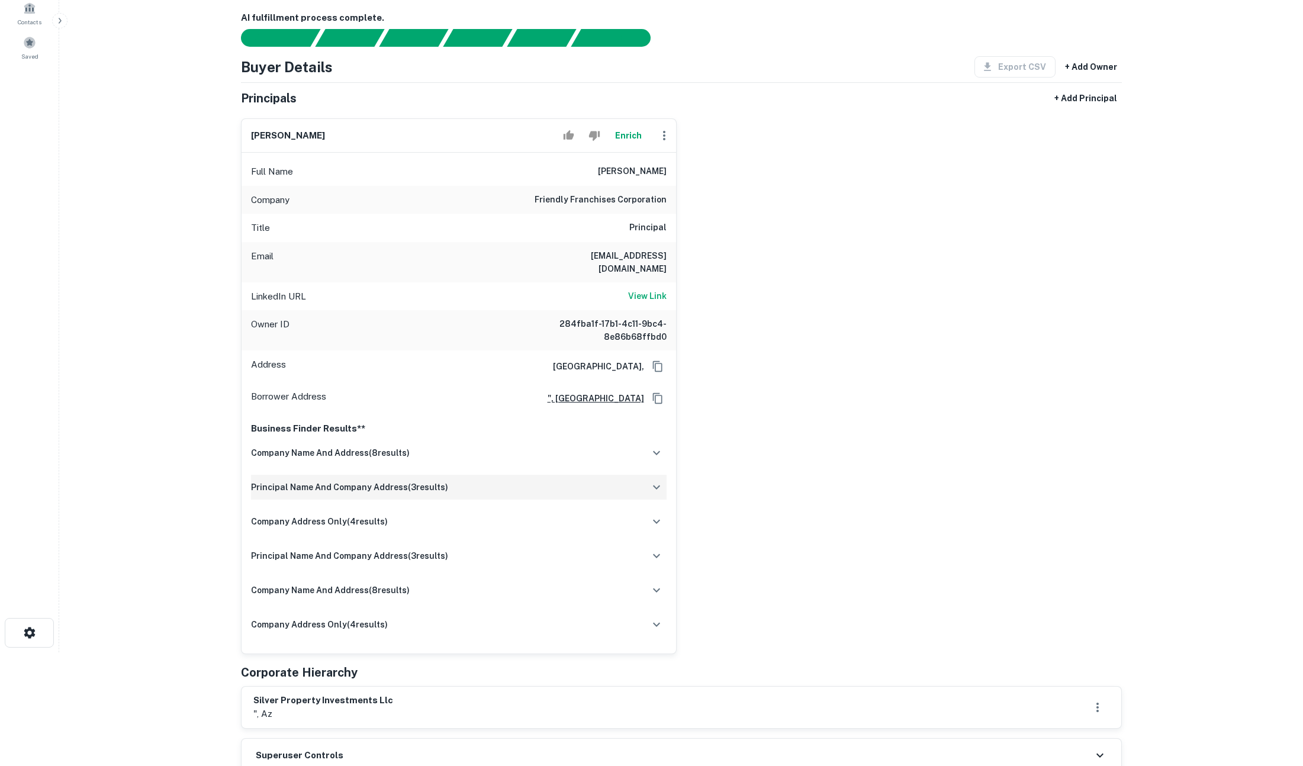
scroll to position [98, 0]
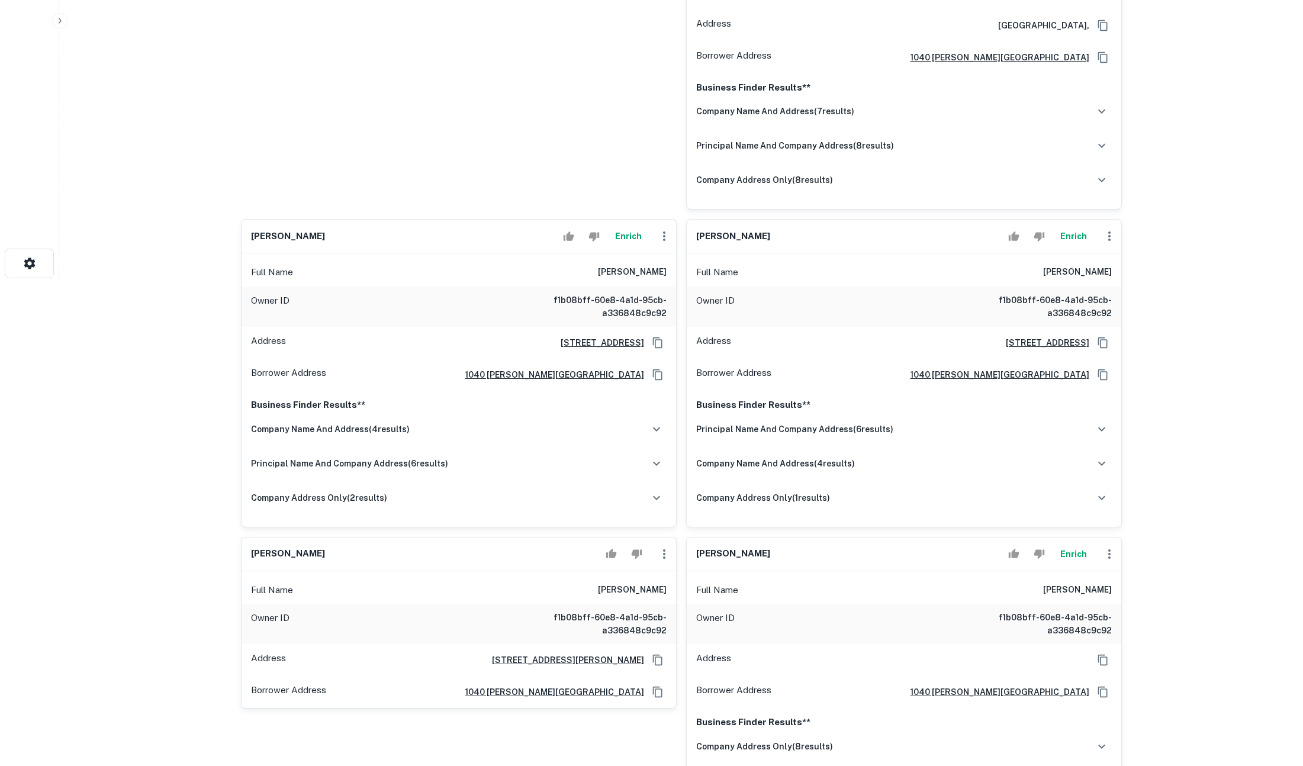
scroll to position [691, 0]
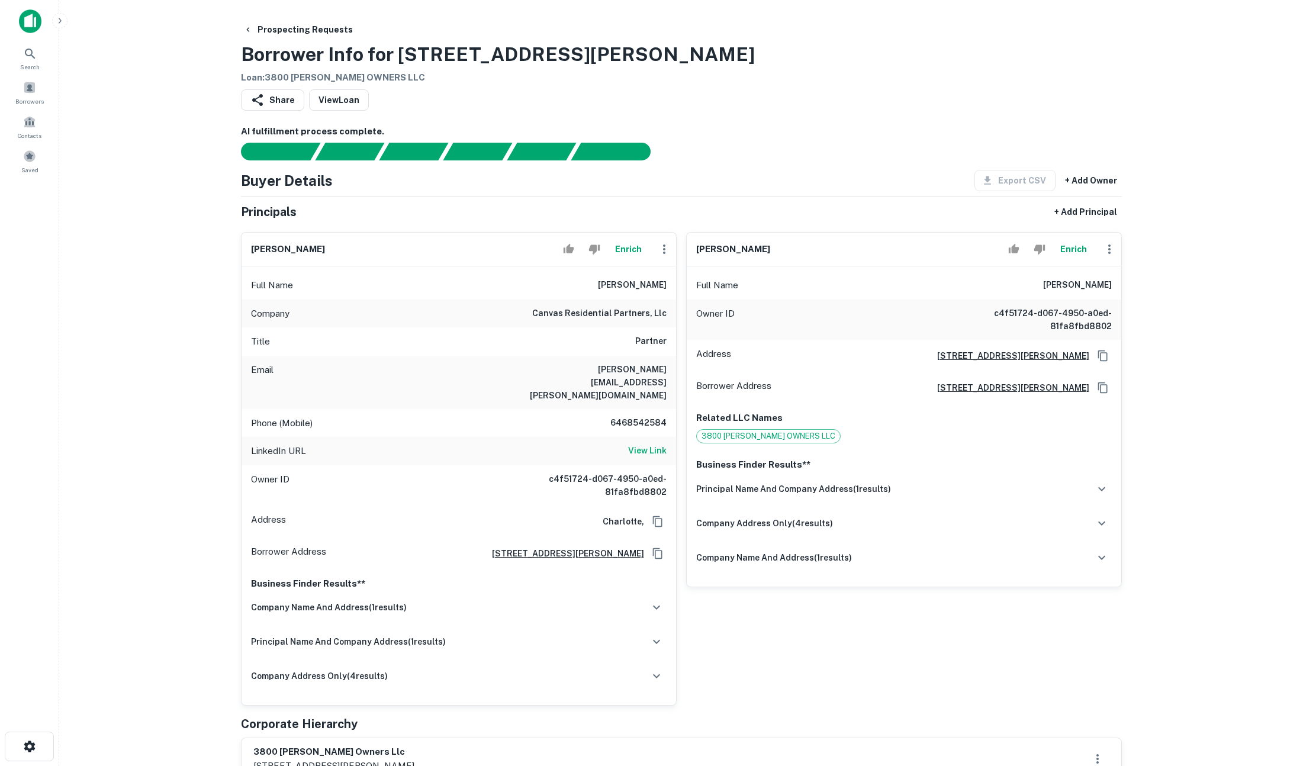
click at [1221, 172] on main "Prospecting Requests Borrower Info for [STREET_ADDRESS][PERSON_NAME] Loan : 380…" at bounding box center [681, 383] width 1244 height 766
click at [1185, 59] on main "Prospecting Requests Borrower Info for 3800 Marvin Rd Loan : 3800 MARVIN OWNERS…" at bounding box center [681, 383] width 1244 height 766
click at [612, 252] on button "Enrich" at bounding box center [629, 249] width 38 height 24
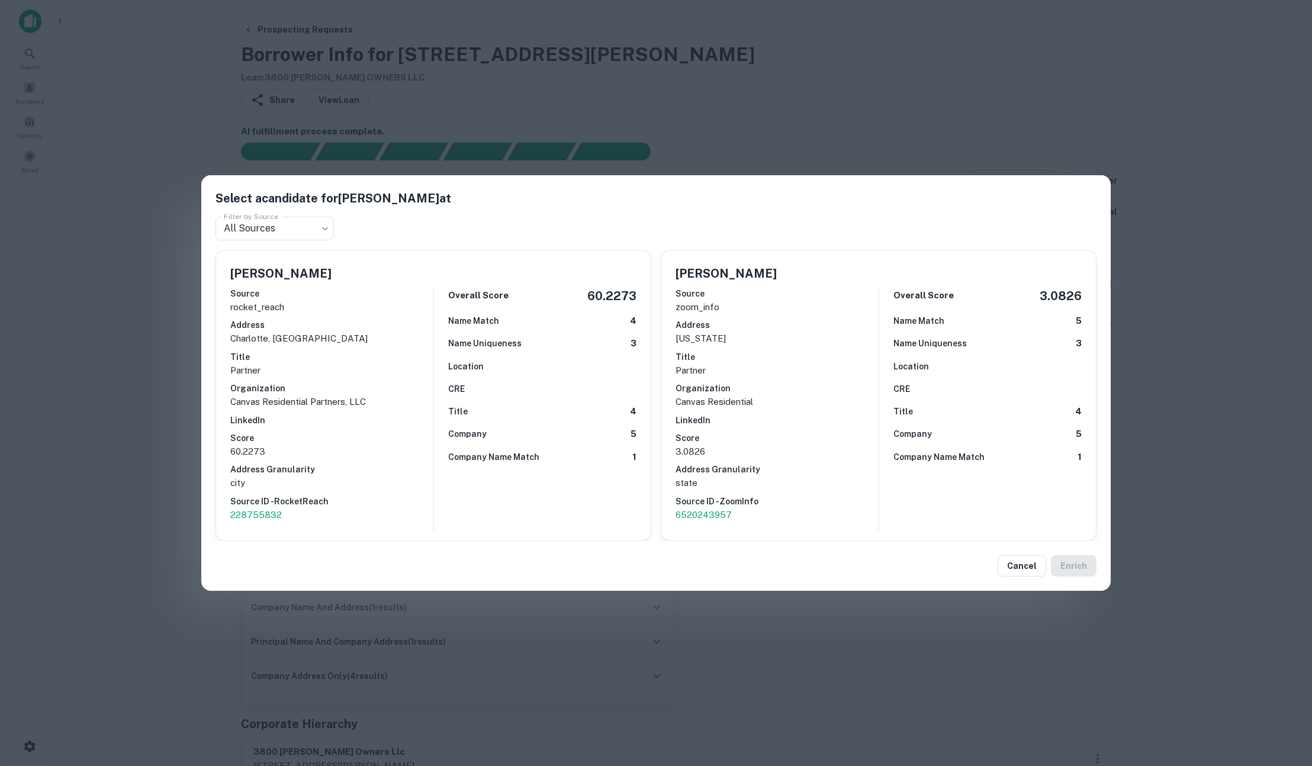
click at [865, 94] on div "Select a candidate for Sam Muhs at Filter by Source All Sources *** Filter by S…" at bounding box center [656, 383] width 1312 height 766
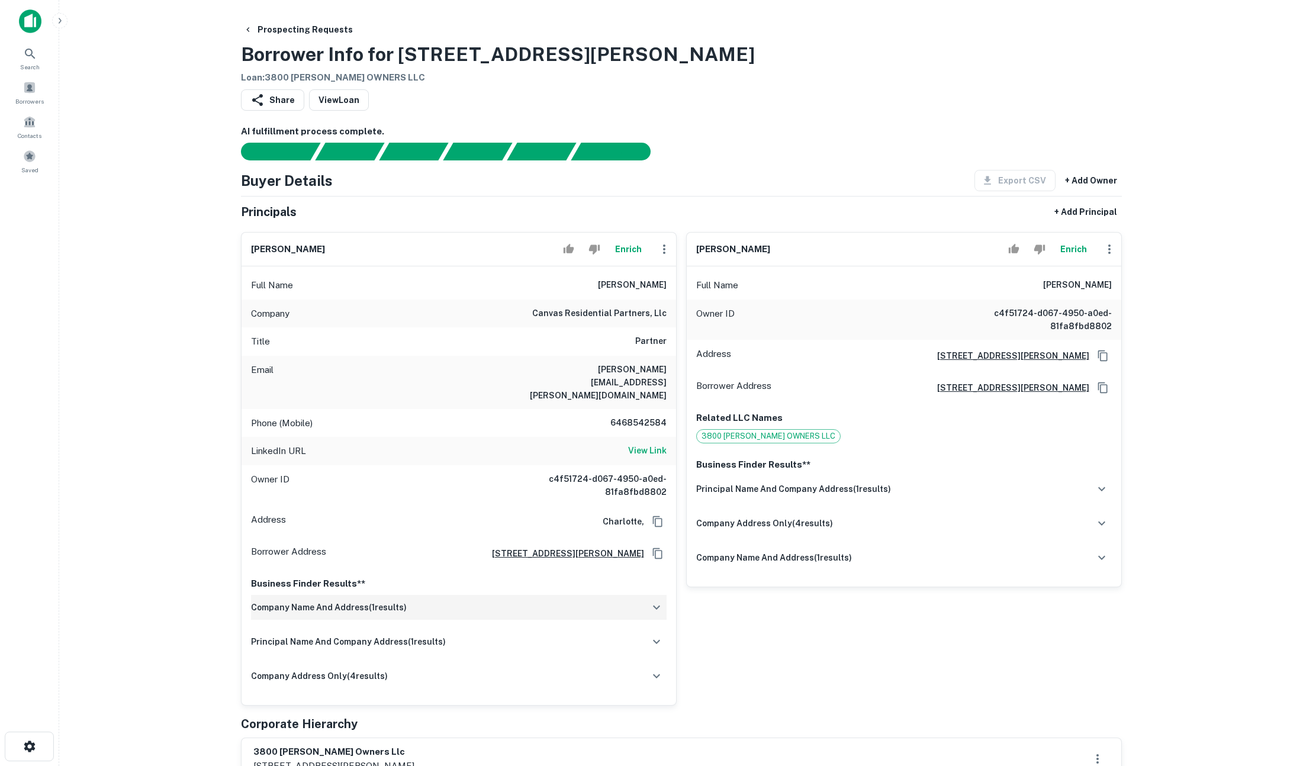
click at [626, 595] on div "company name and address ( 1 results)" at bounding box center [459, 607] width 416 height 25
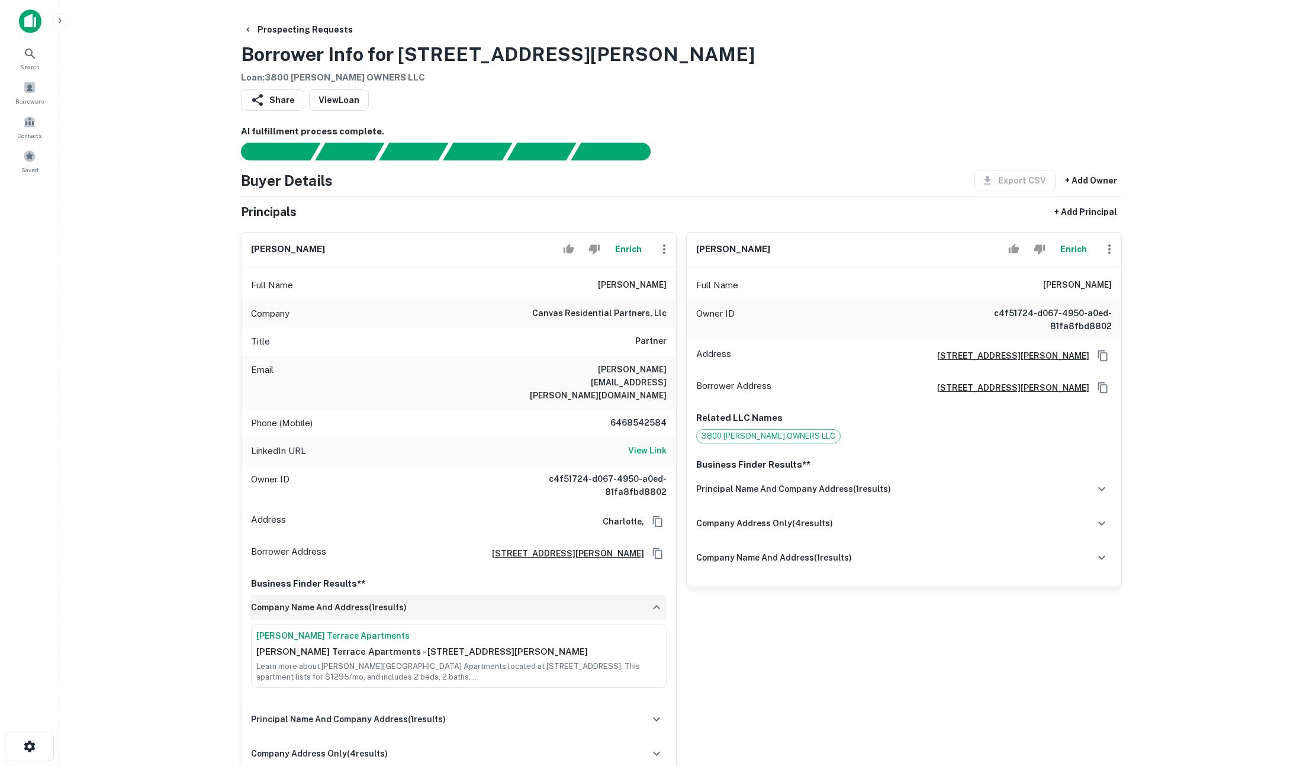
click at [626, 595] on div "company name and address ( 1 results)" at bounding box center [459, 607] width 416 height 25
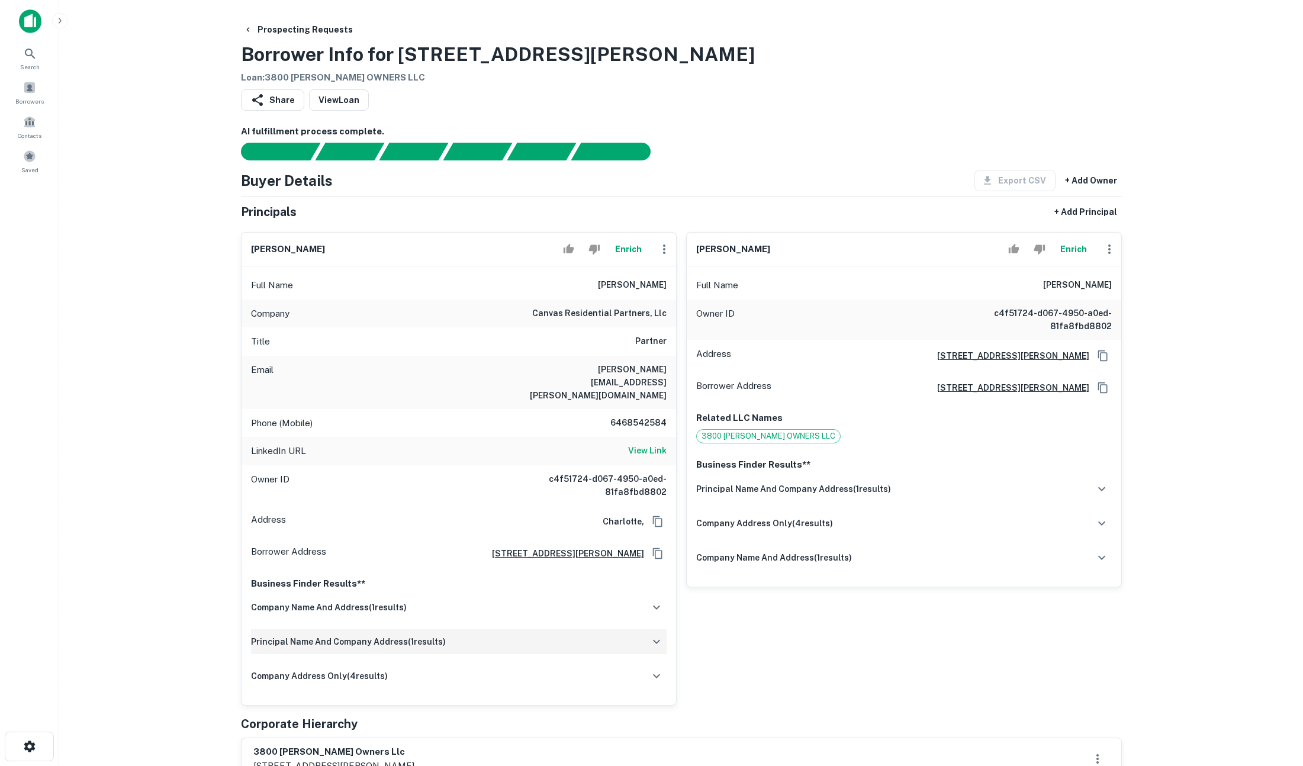
click at [645, 629] on div "principal name and company address ( 1 results)" at bounding box center [459, 641] width 416 height 25
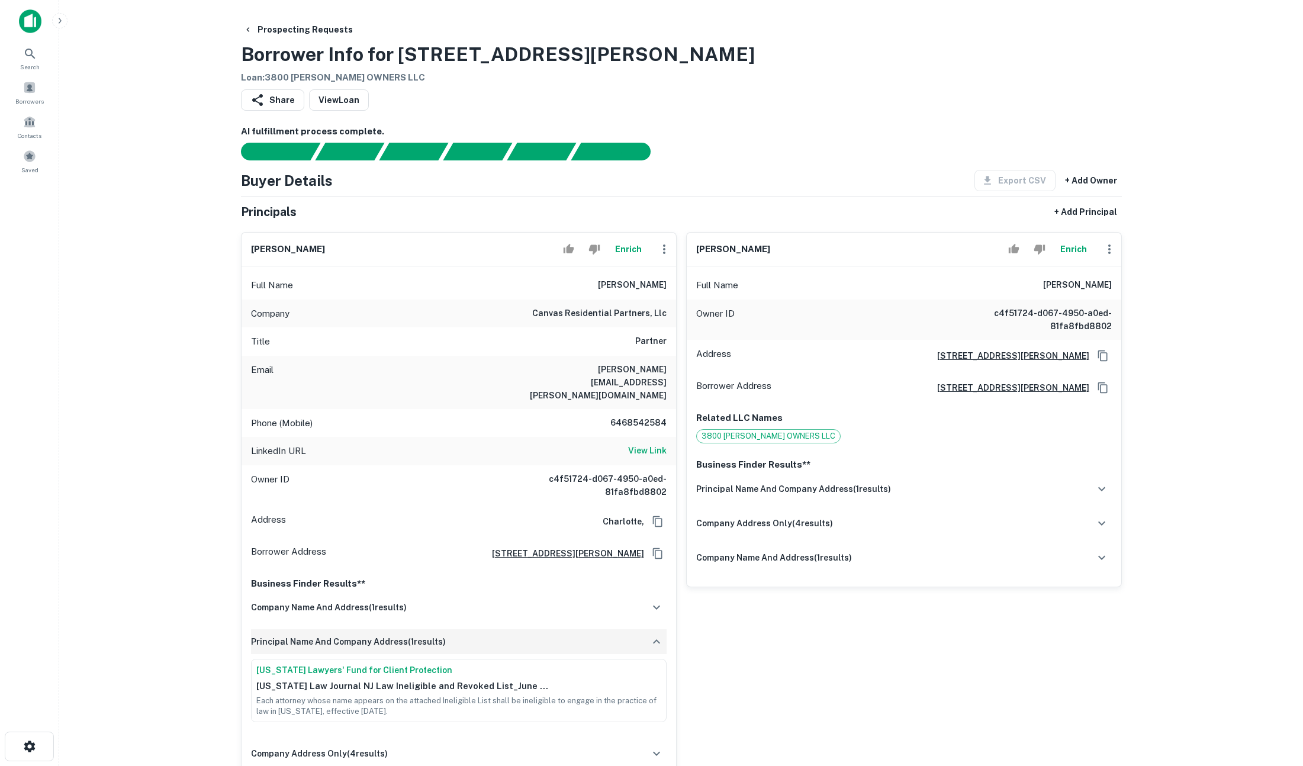
click at [645, 629] on div "principal name and company address ( 1 results)" at bounding box center [459, 641] width 416 height 25
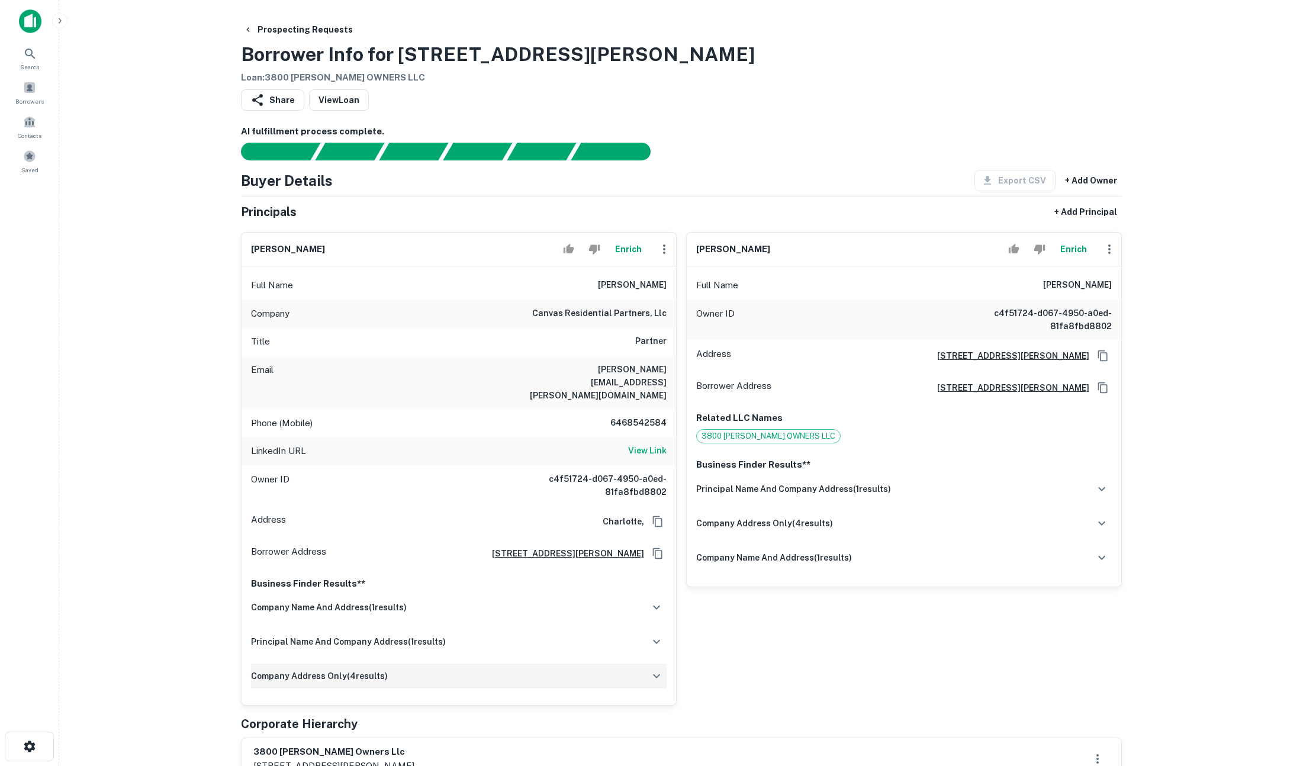
click at [646, 664] on div "company address only ( 4 results)" at bounding box center [459, 676] width 416 height 25
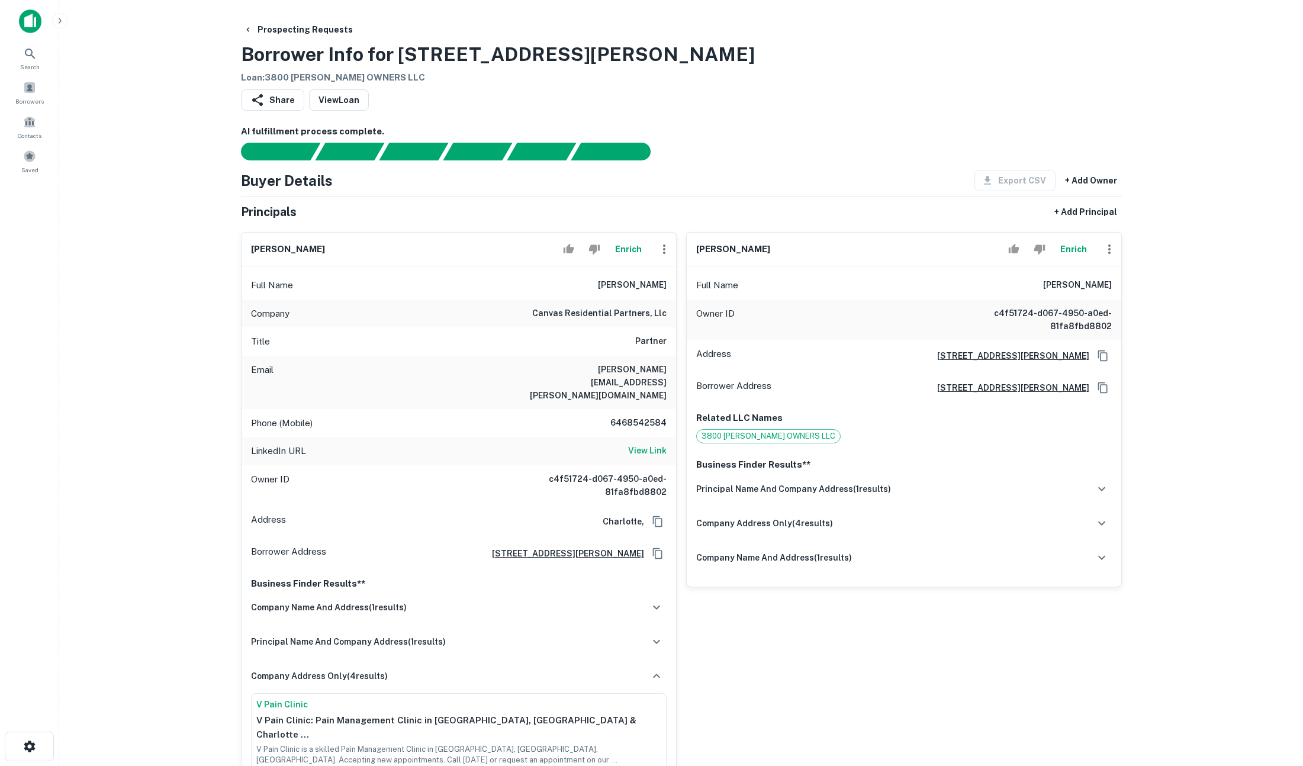
click at [159, 292] on main "Prospecting Requests Borrower Info for 3800 Marvin Rd Loan : 3800 MARVIN OWNERS…" at bounding box center [681, 383] width 1244 height 766
click at [281, 28] on button "Prospecting Requests" at bounding box center [298, 29] width 119 height 21
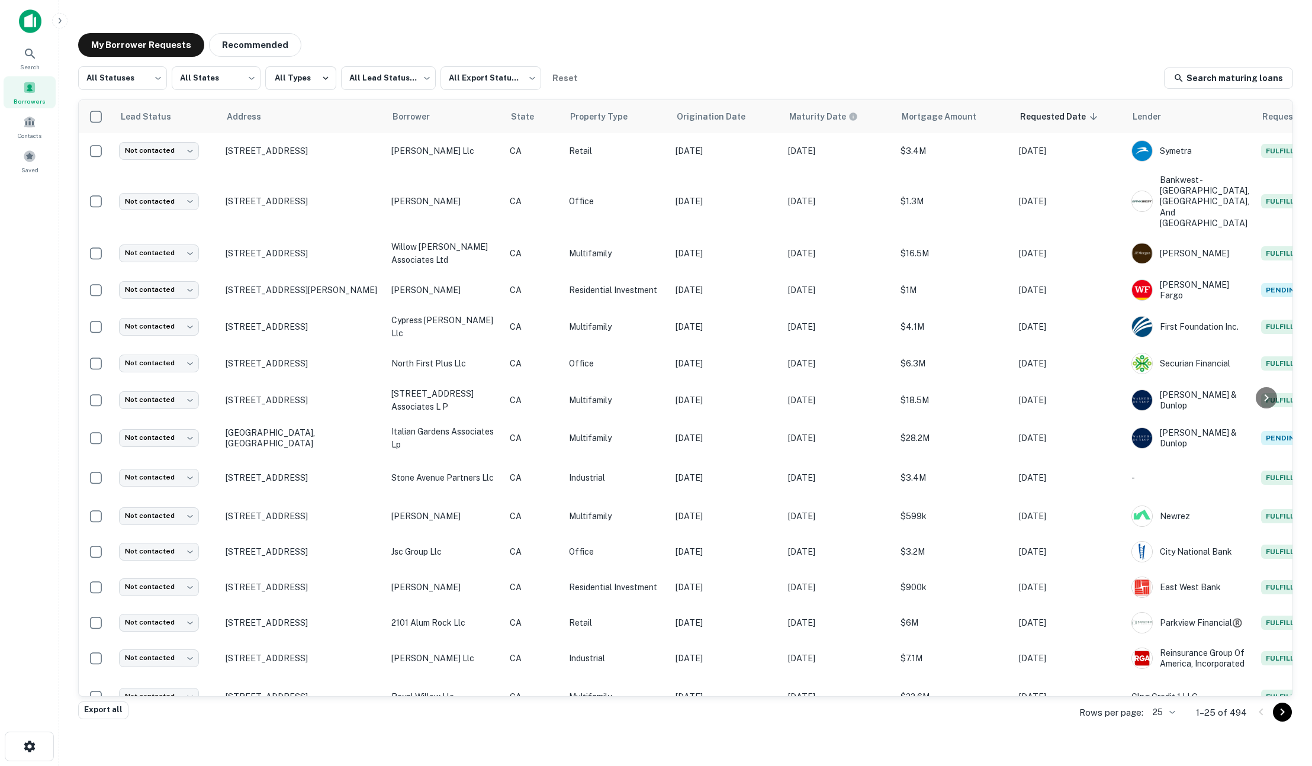
click at [60, 17] on icon "button" at bounding box center [59, 20] width 9 height 9
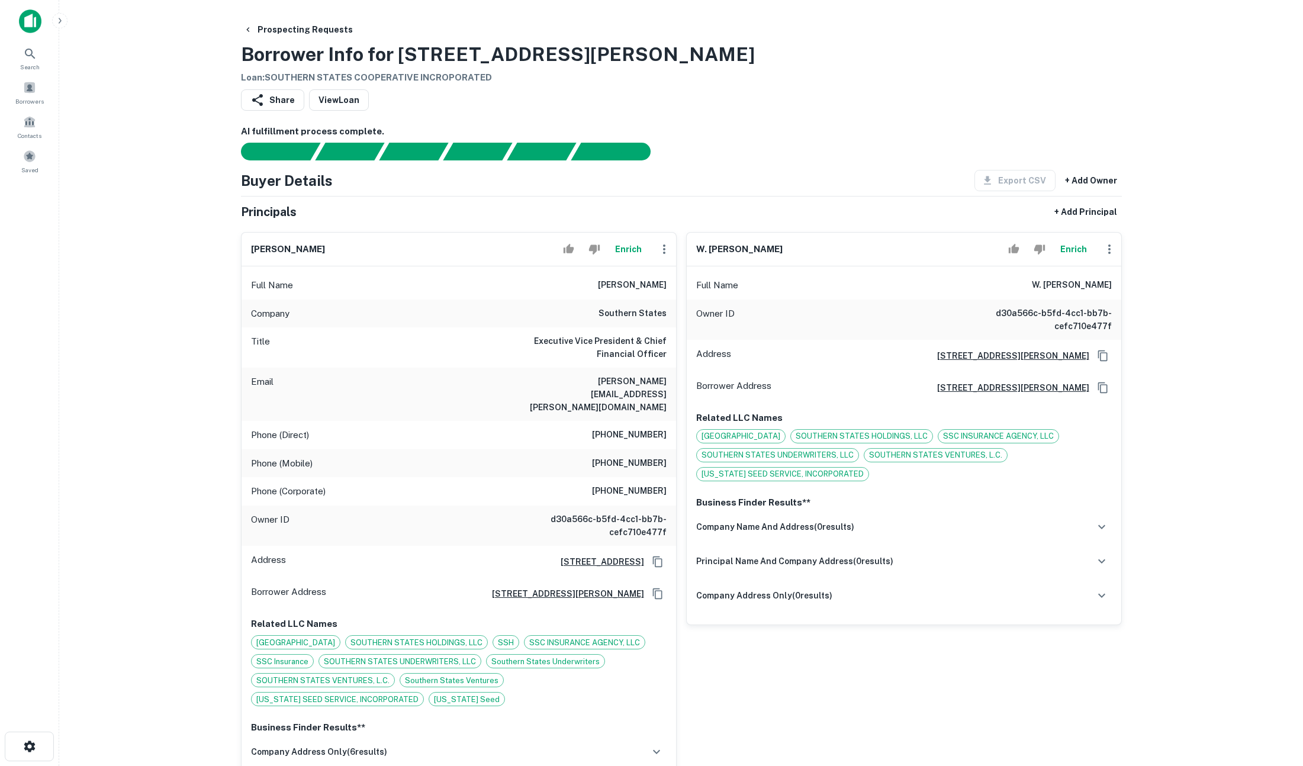
scroll to position [198, 0]
